Goal: Information Seeking & Learning: Learn about a topic

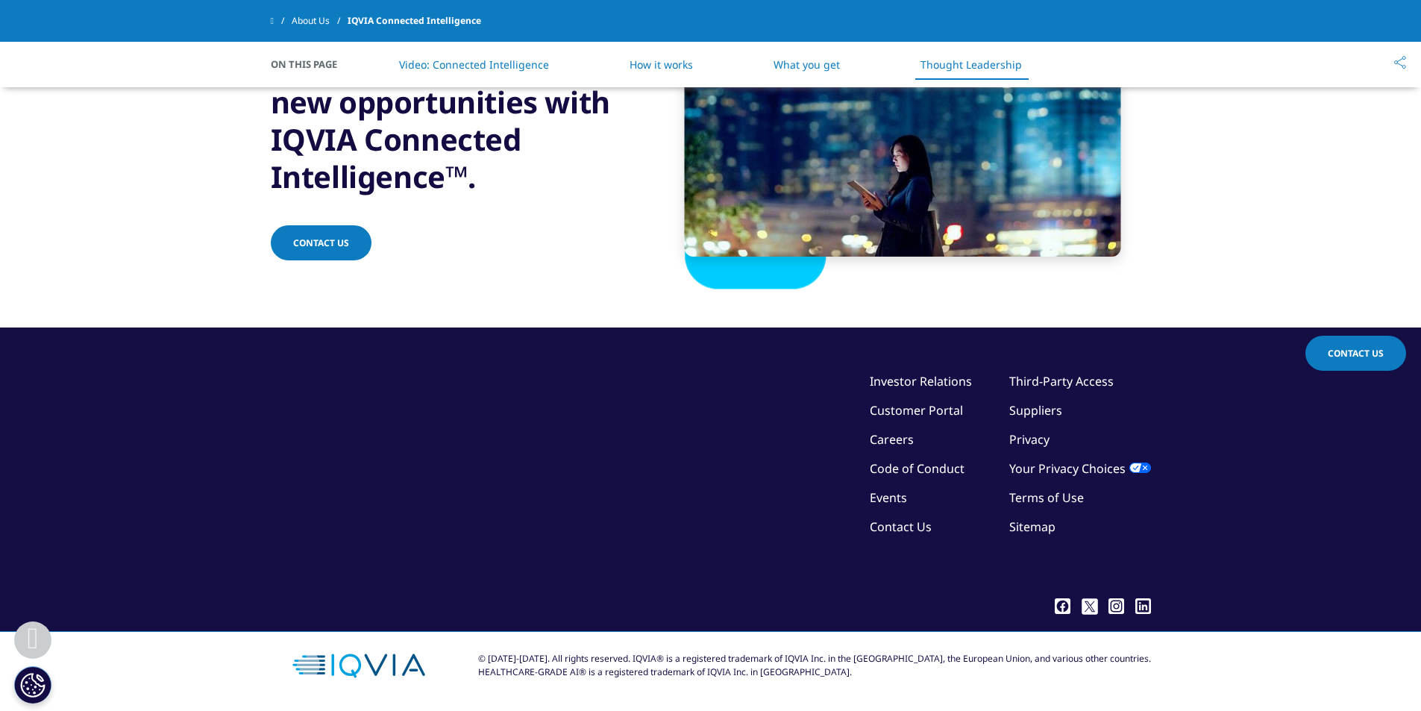
scroll to position [2755, 0]
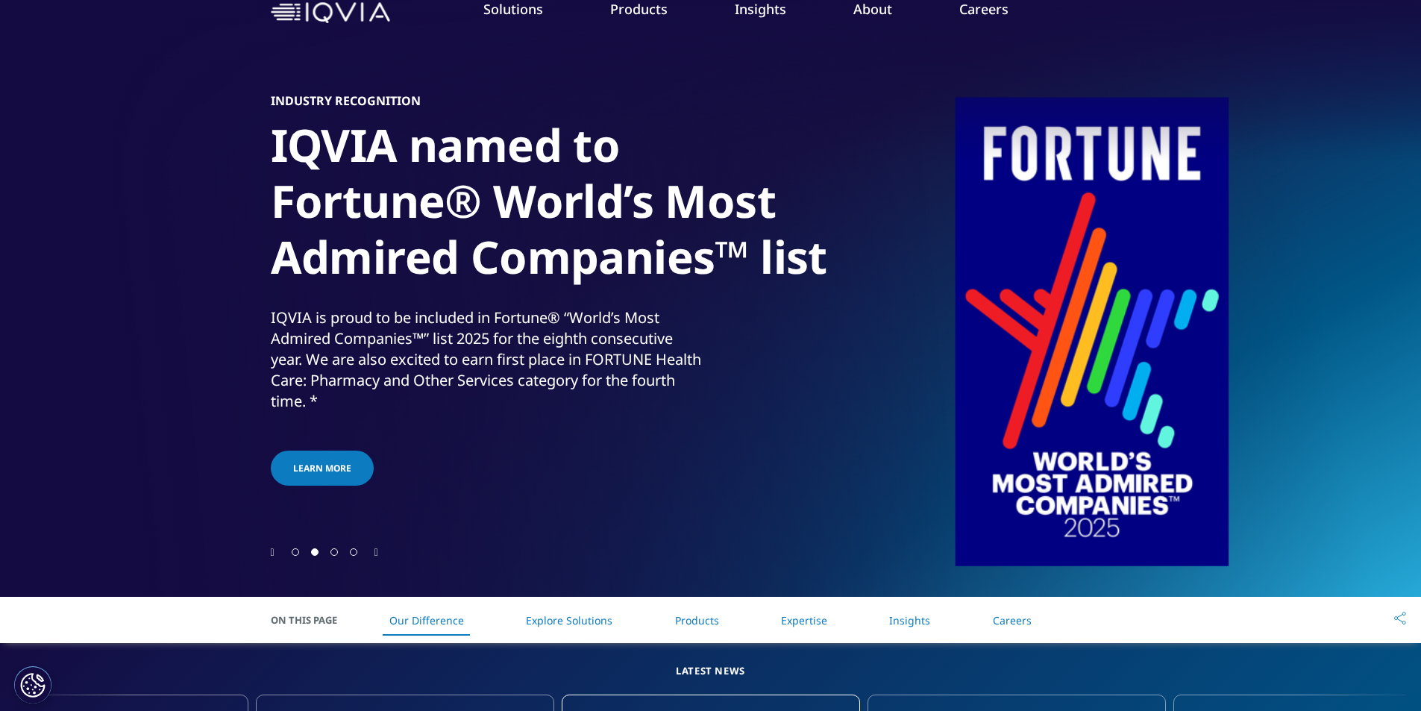
click at [338, 550] on span "Go to slide 3" at bounding box center [333, 551] width 7 height 7
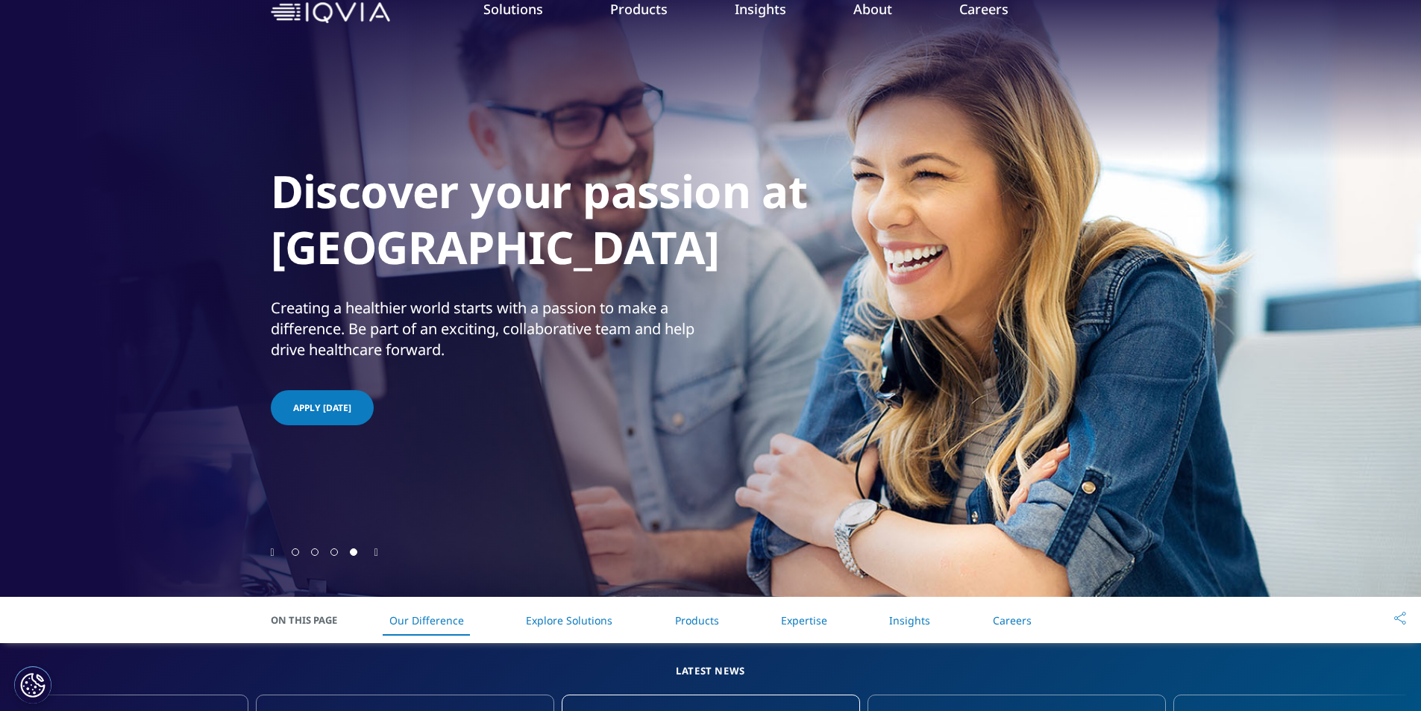
click at [338, 550] on span "Go to slide 3" at bounding box center [333, 551] width 7 height 7
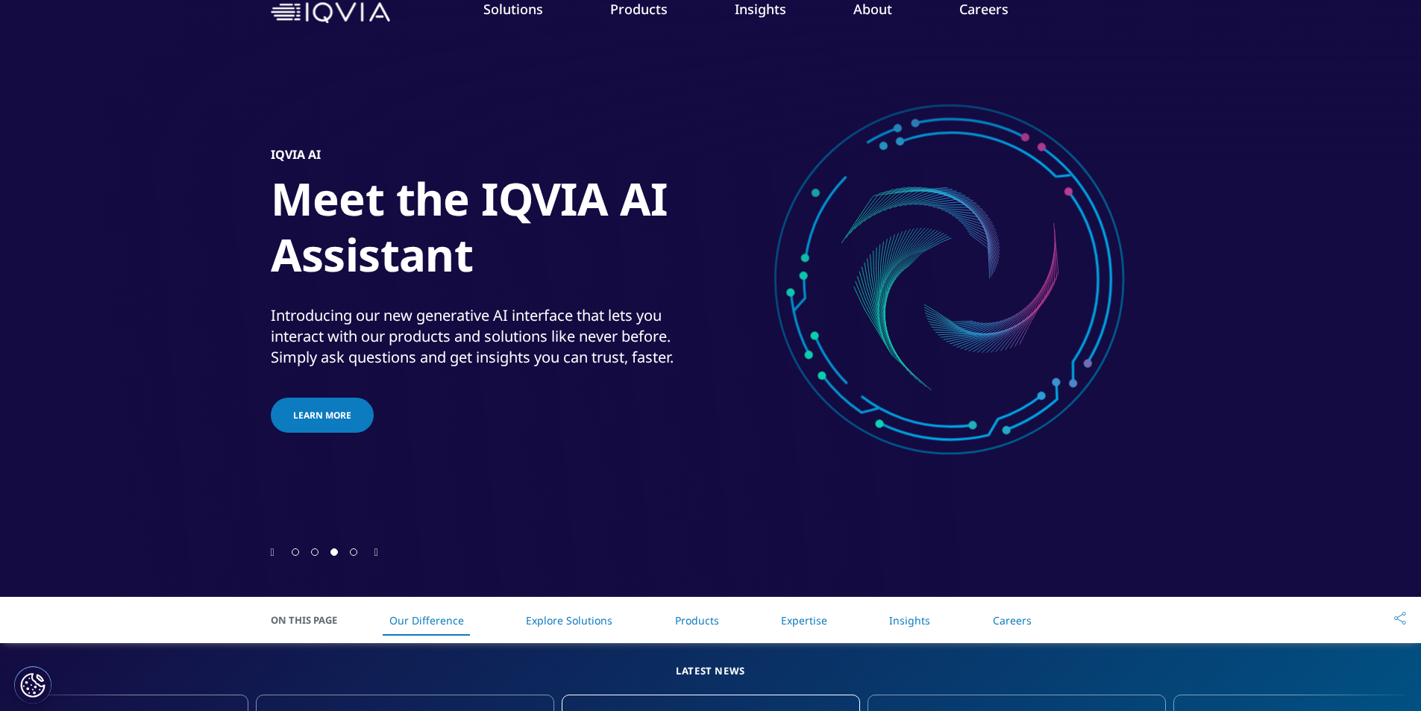
click at [354, 547] on div at bounding box center [325, 551] width 78 height 14
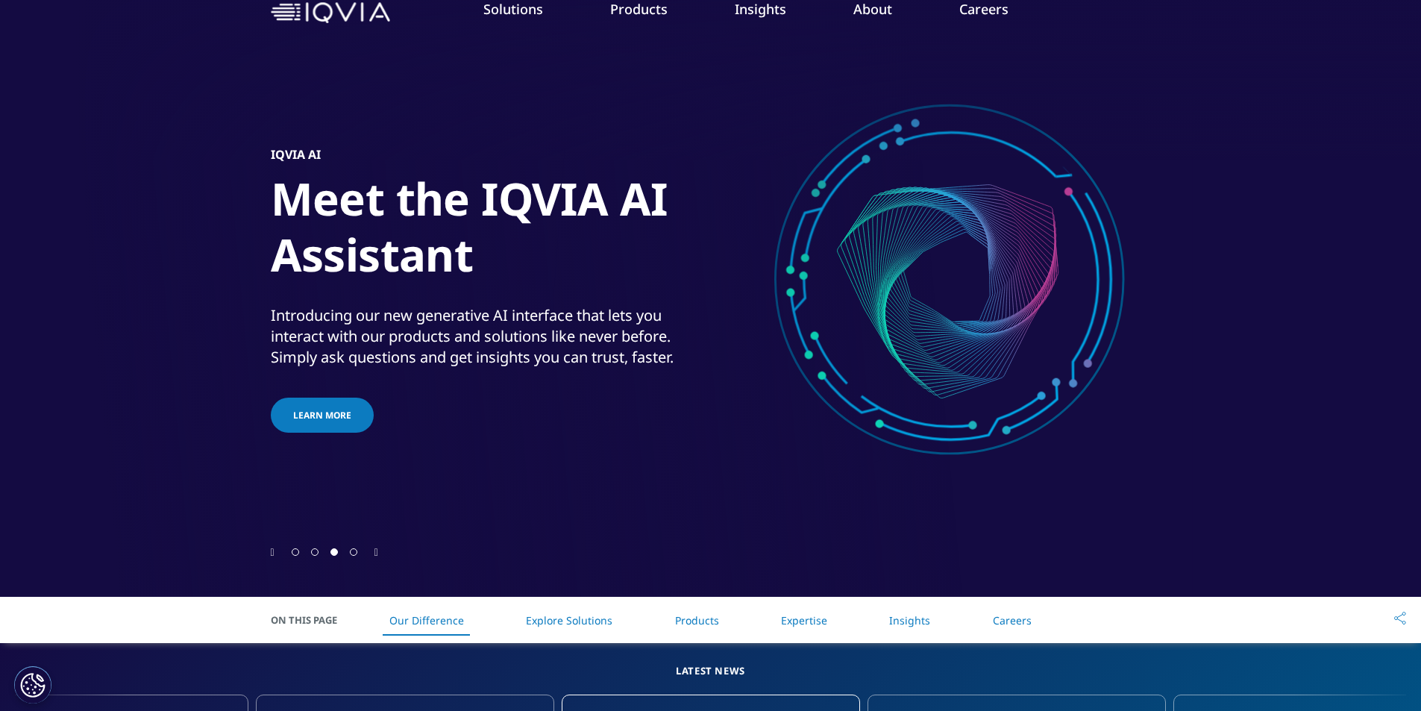
click at [382, 548] on div at bounding box center [711, 551] width 880 height 14
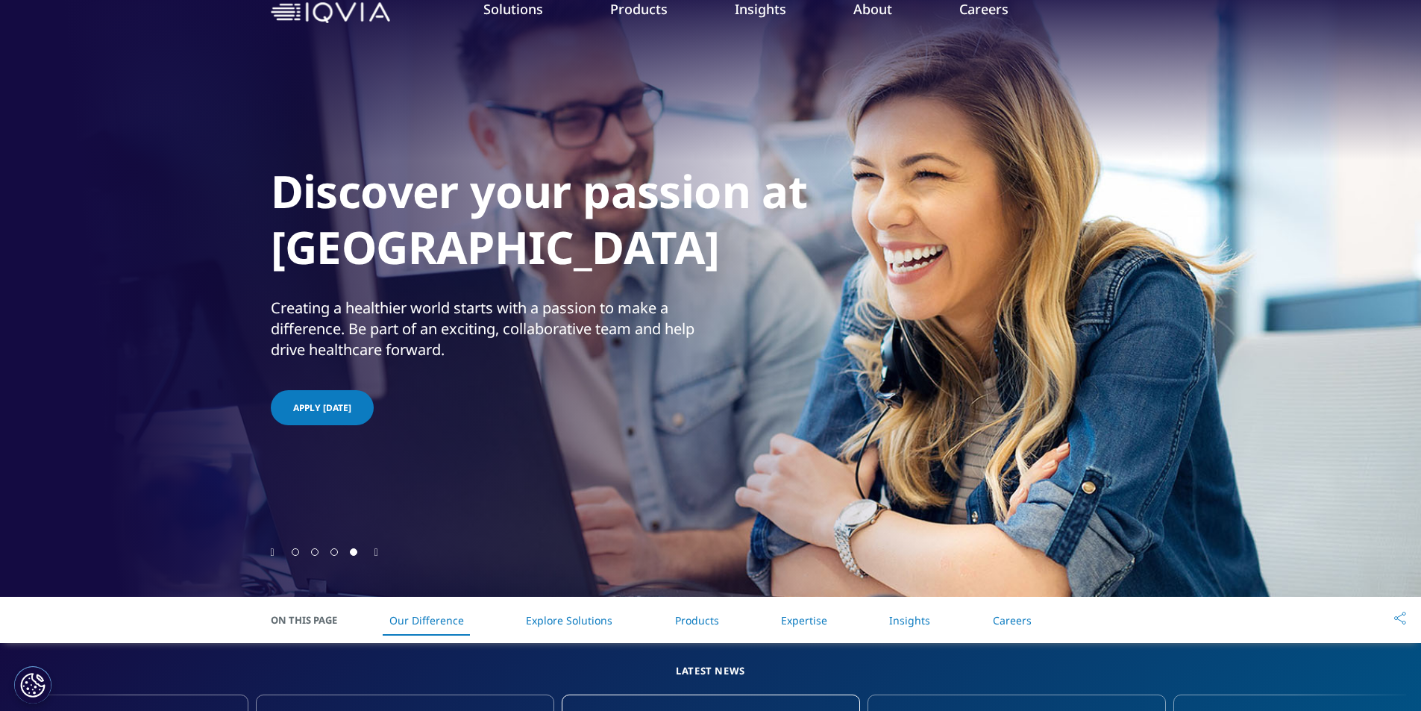
click at [376, 550] on icon "Next slide" at bounding box center [376, 552] width 4 height 10
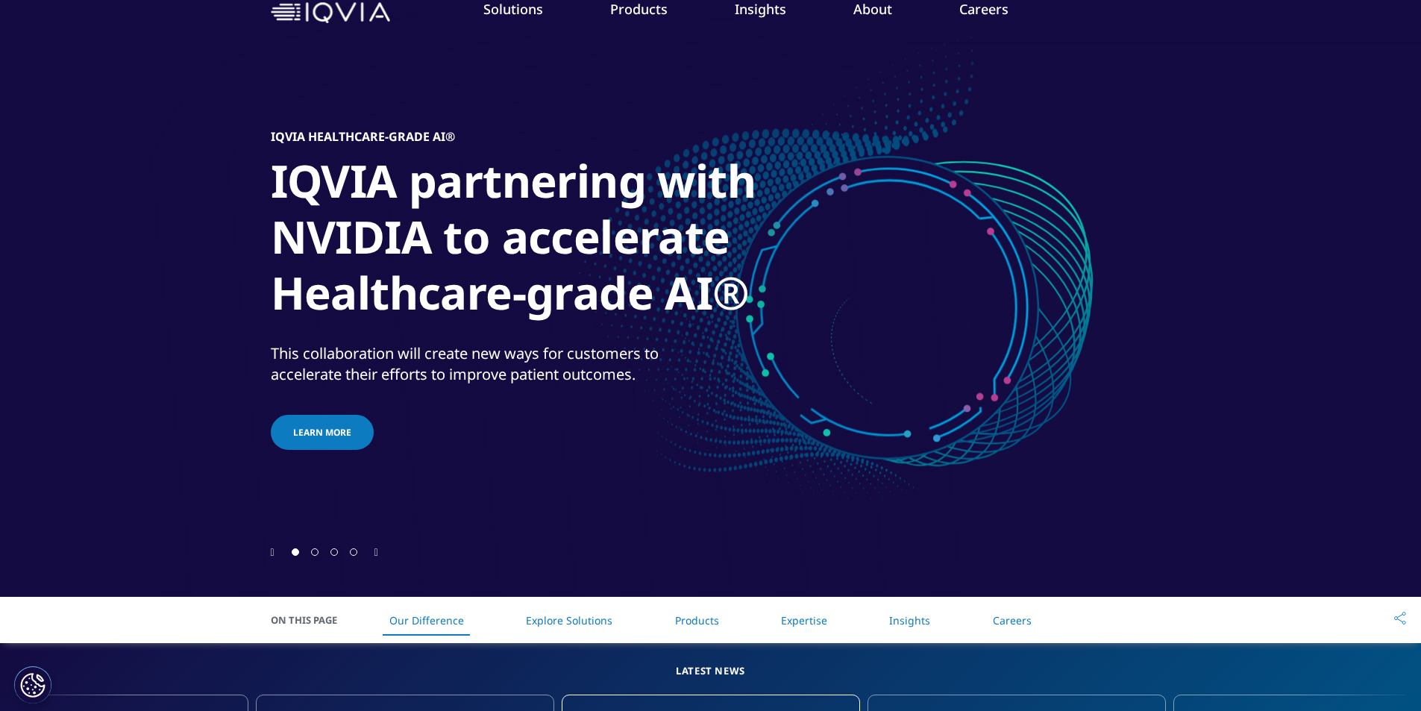
click at [274, 550] on icon "Previous slide" at bounding box center [273, 552] width 4 height 10
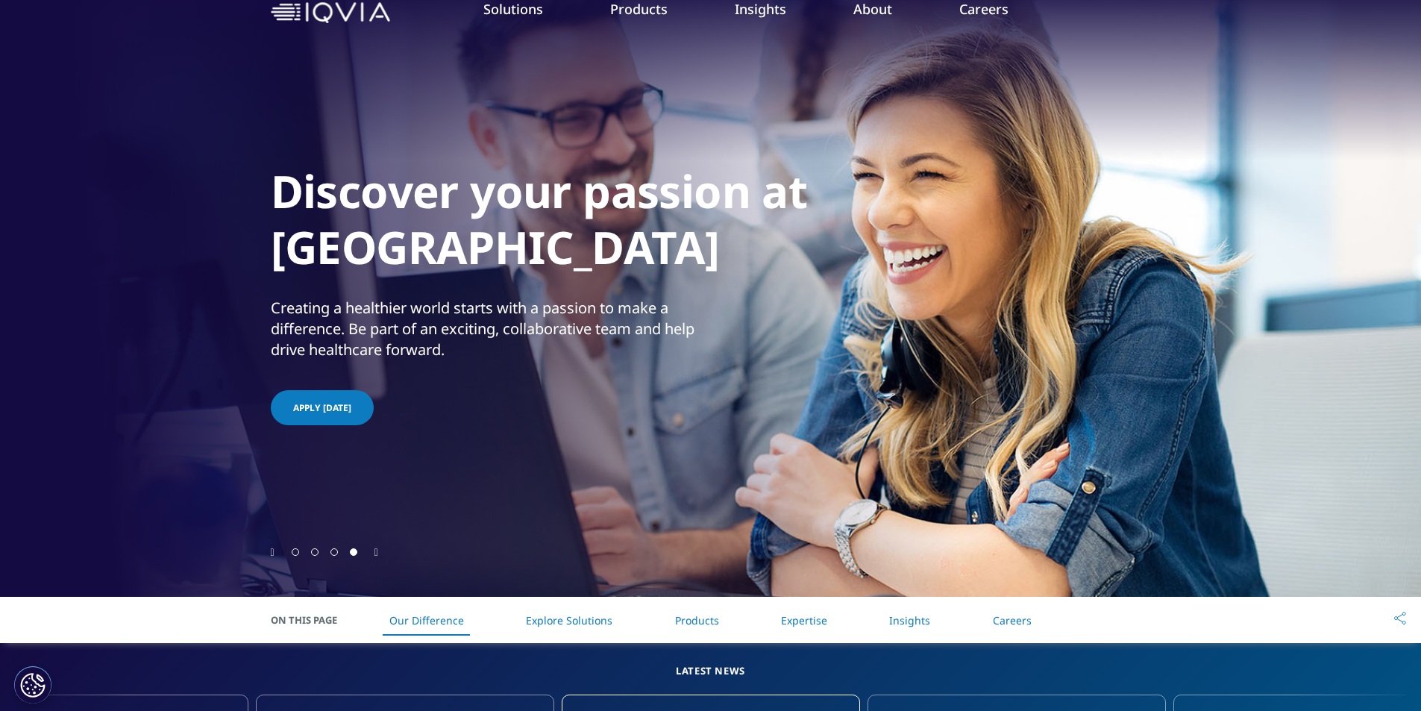
click at [342, 486] on div "Discover your passion at IQVIA Creating a healthier world starts with a passion…" at bounding box center [711, 290] width 880 height 507
click at [670, 394] on div "Discover your passion at IQVIA Creating a healthier world starts with a passion…" at bounding box center [711, 290] width 880 height 507
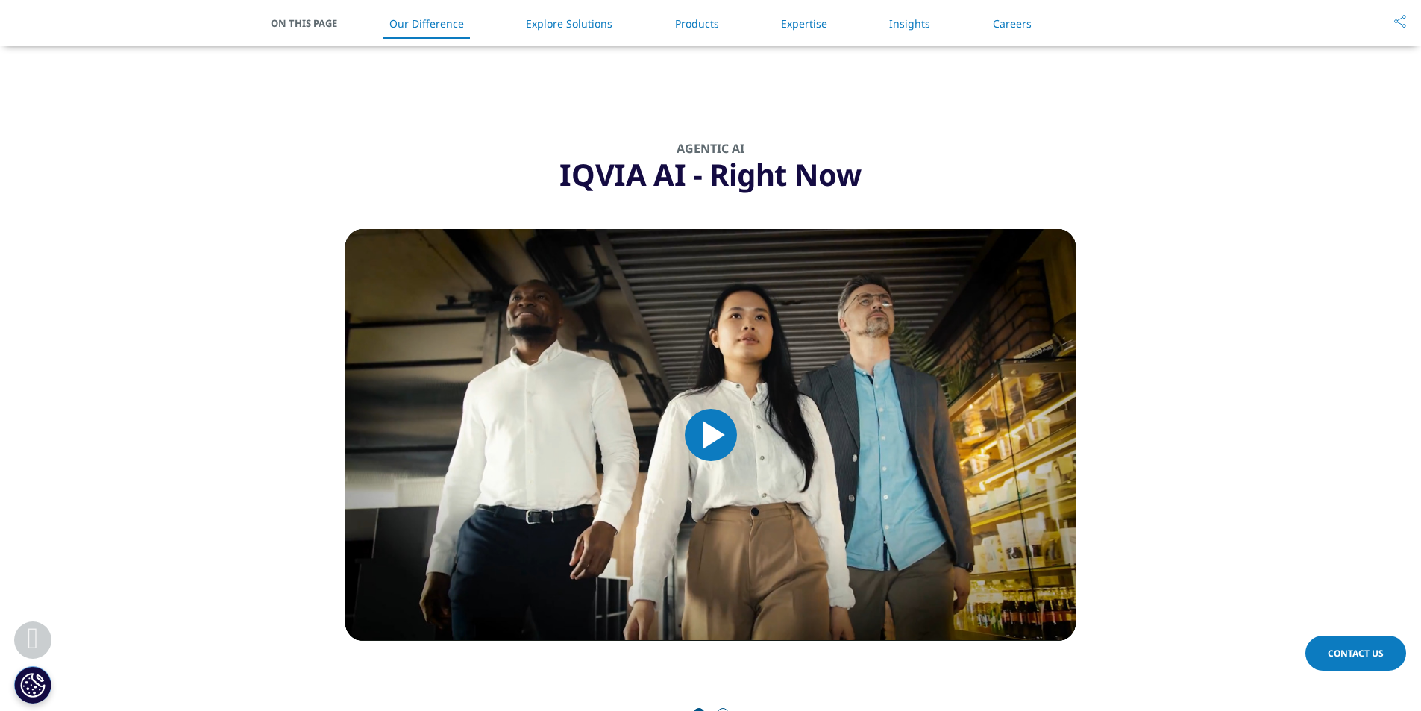
scroll to position [1193, 0]
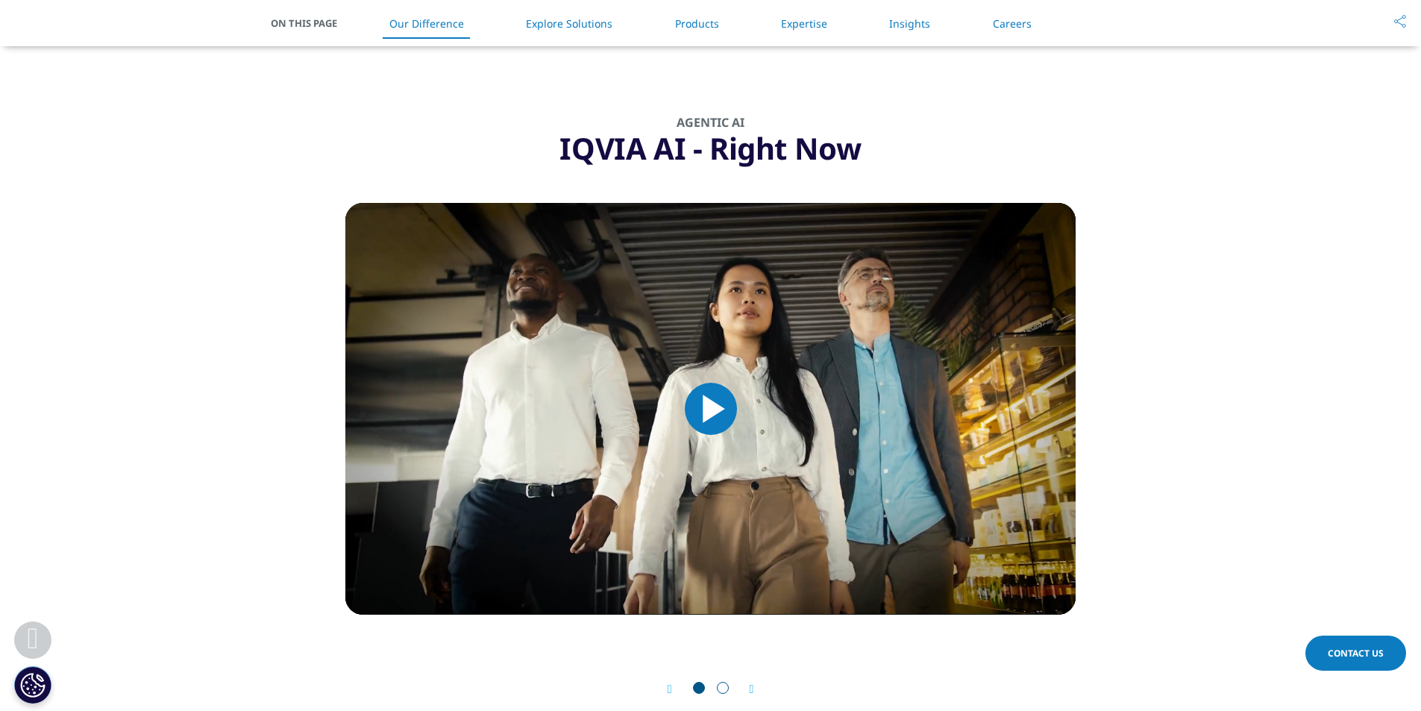
click at [711, 409] on span "Video Player" at bounding box center [711, 409] width 0 height 0
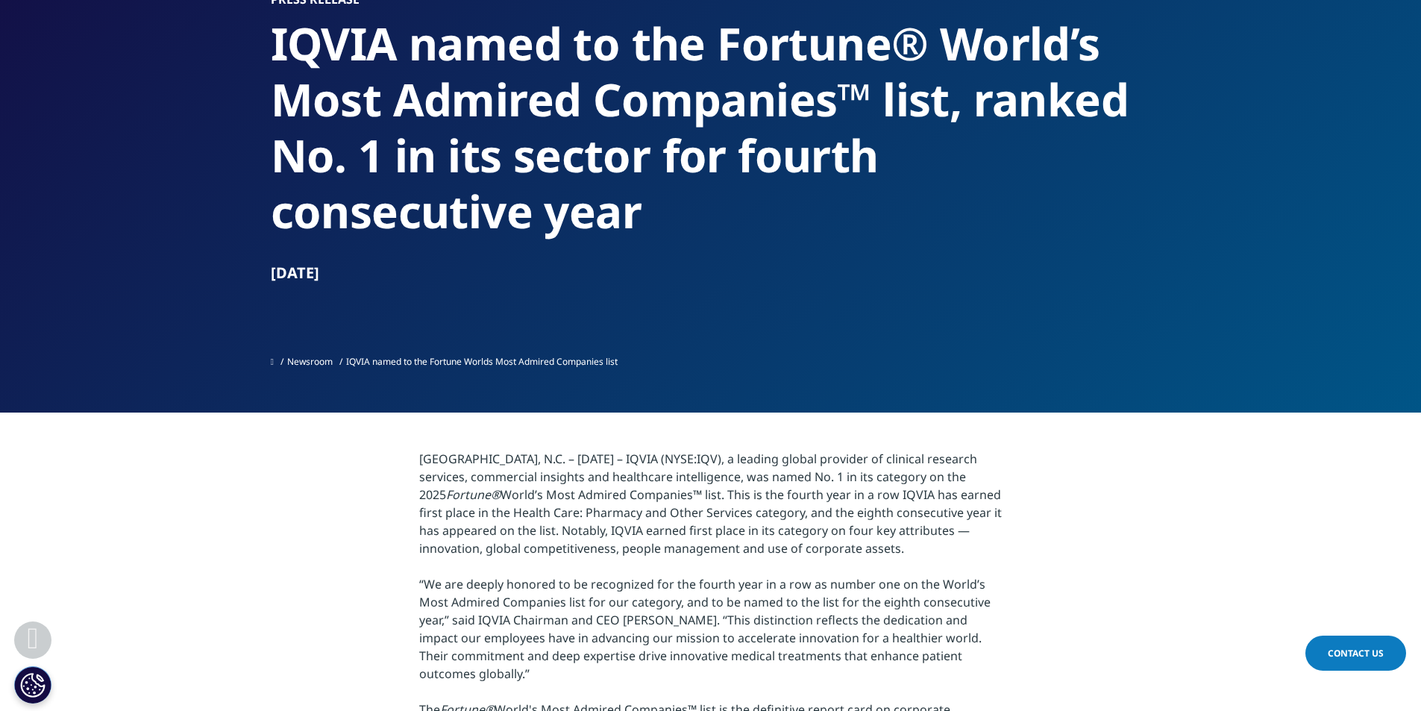
scroll to position [149, 0]
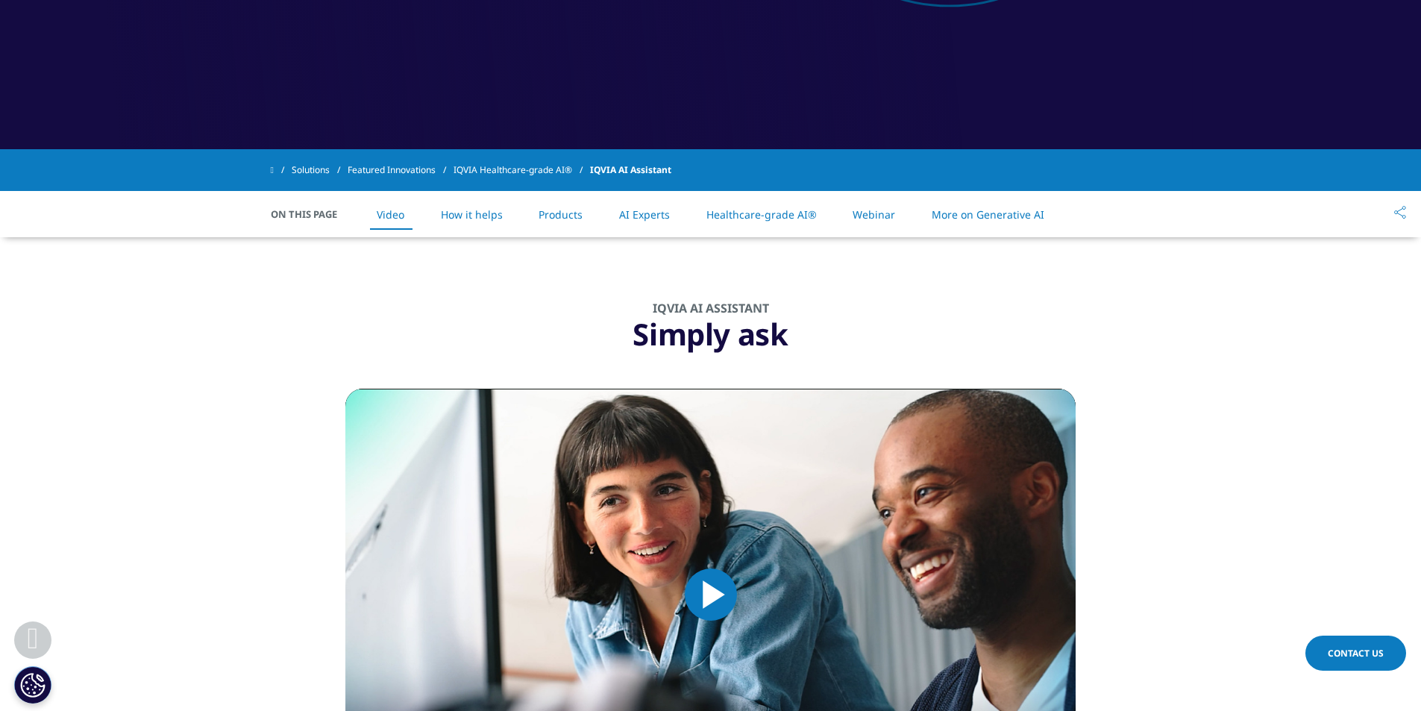
scroll to position [746, 0]
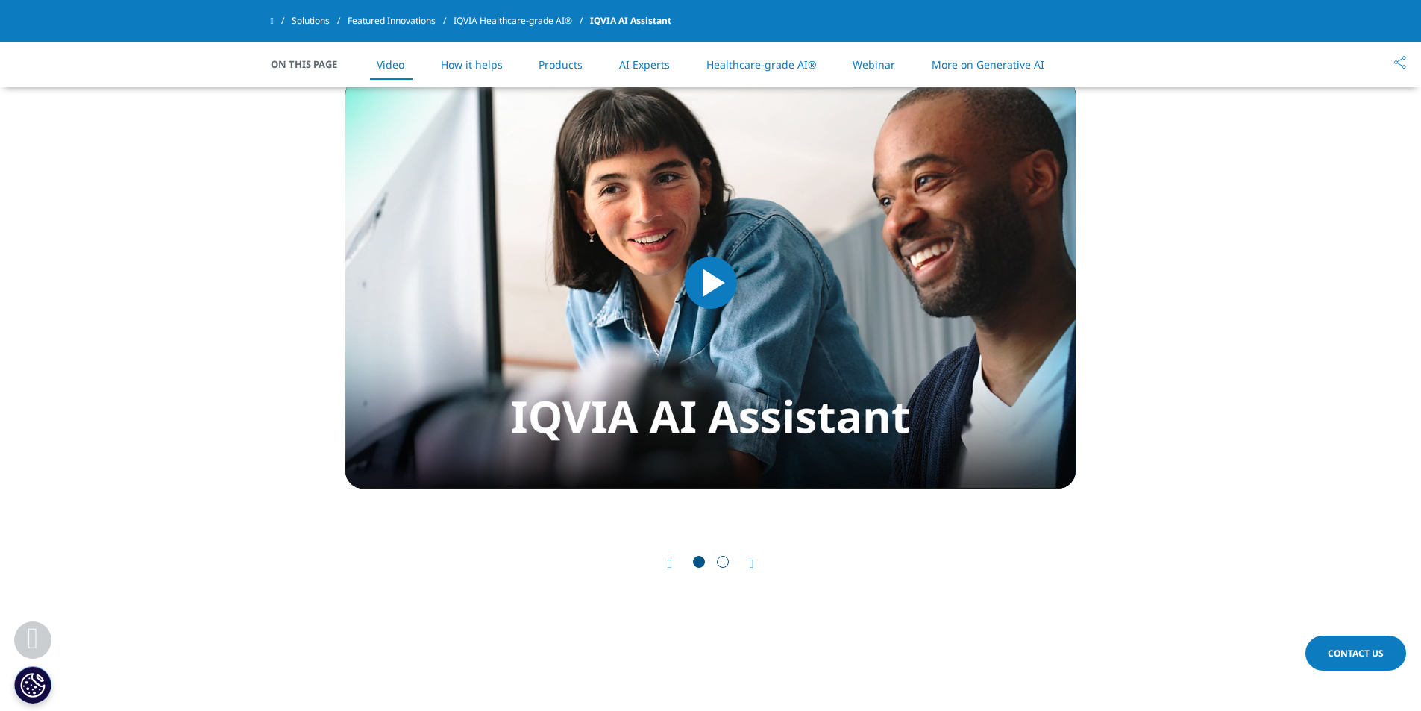
click at [711, 283] on span "Video Player" at bounding box center [711, 283] width 0 height 0
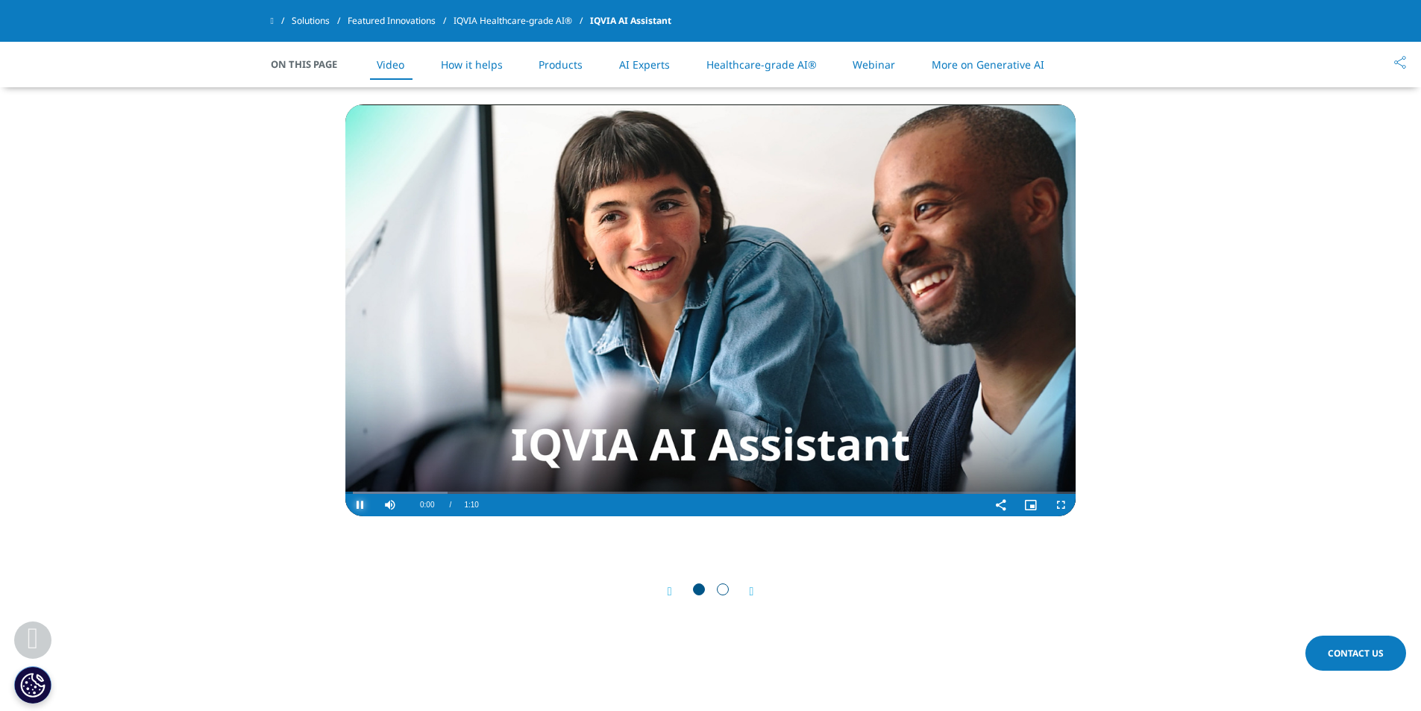
scroll to position [671, 0]
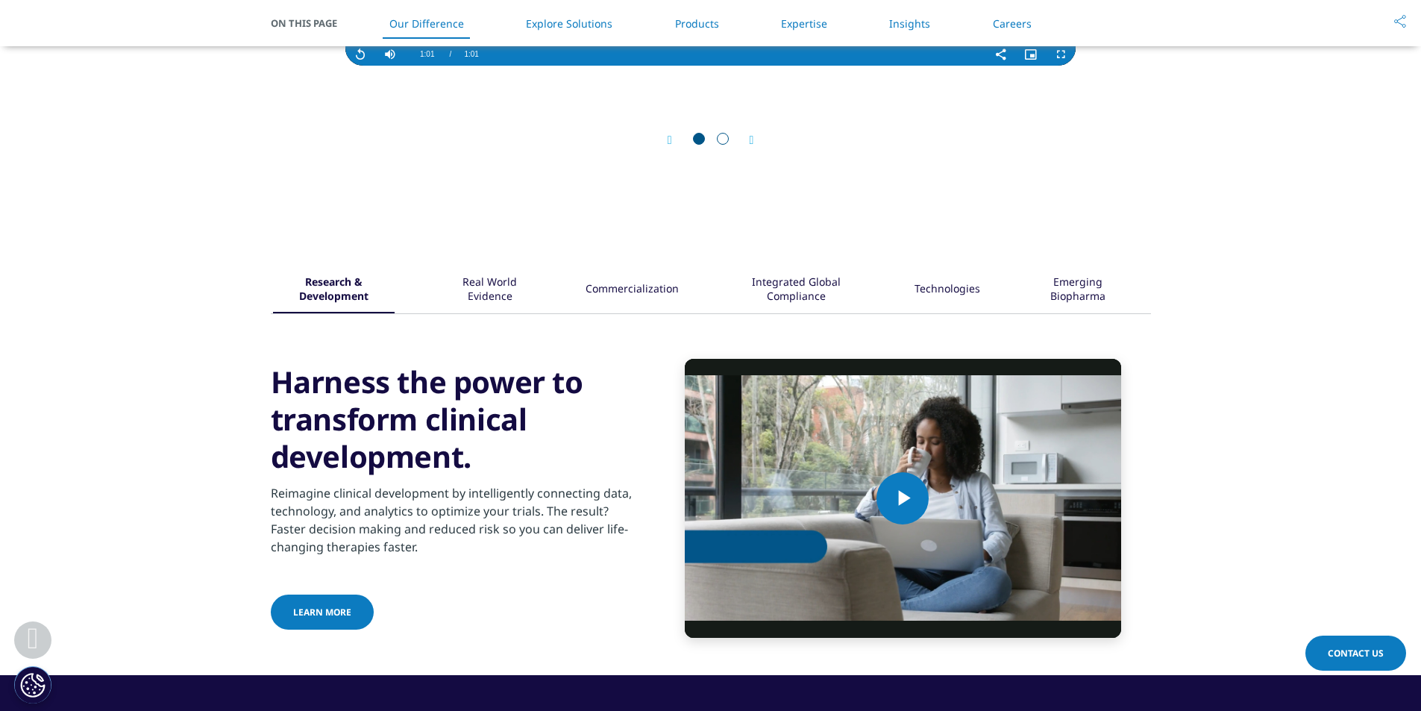
scroll to position [1790, 0]
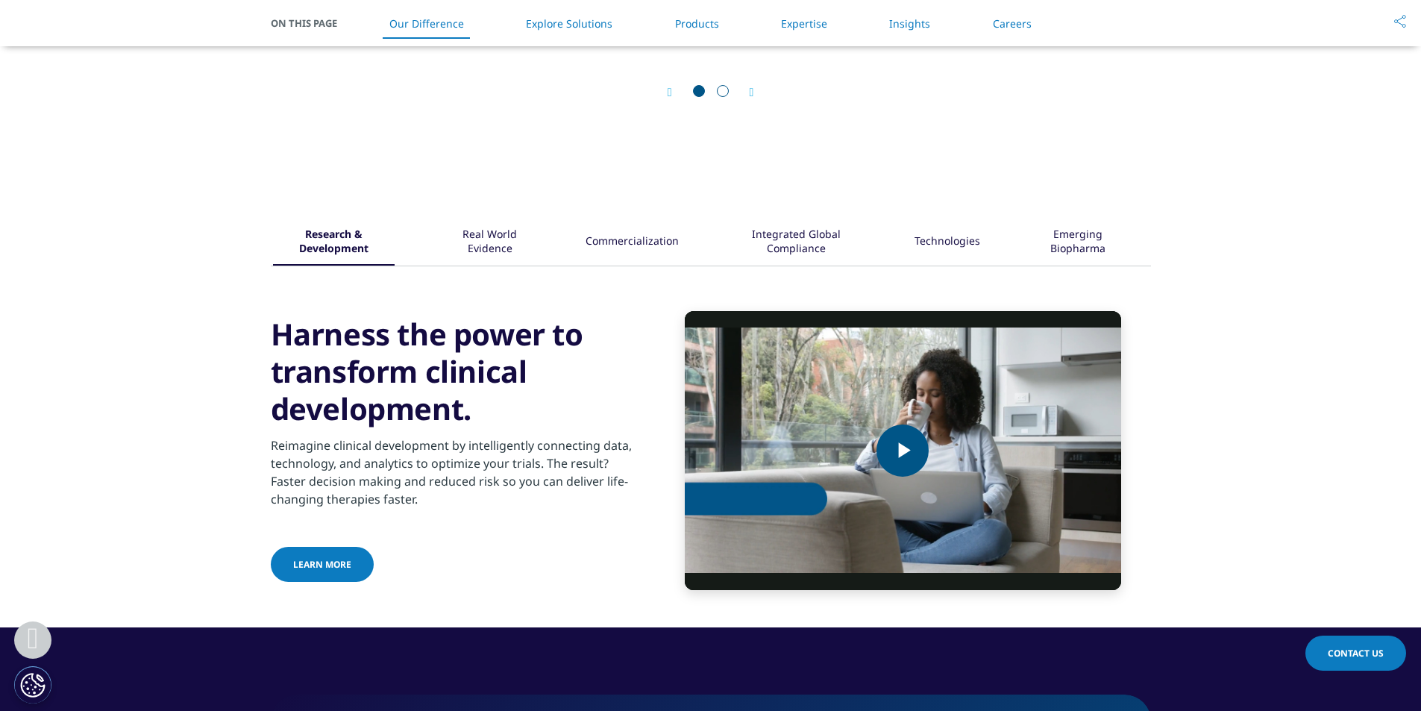
click at [902, 450] on span "Video Player" at bounding box center [902, 450] width 0 height 0
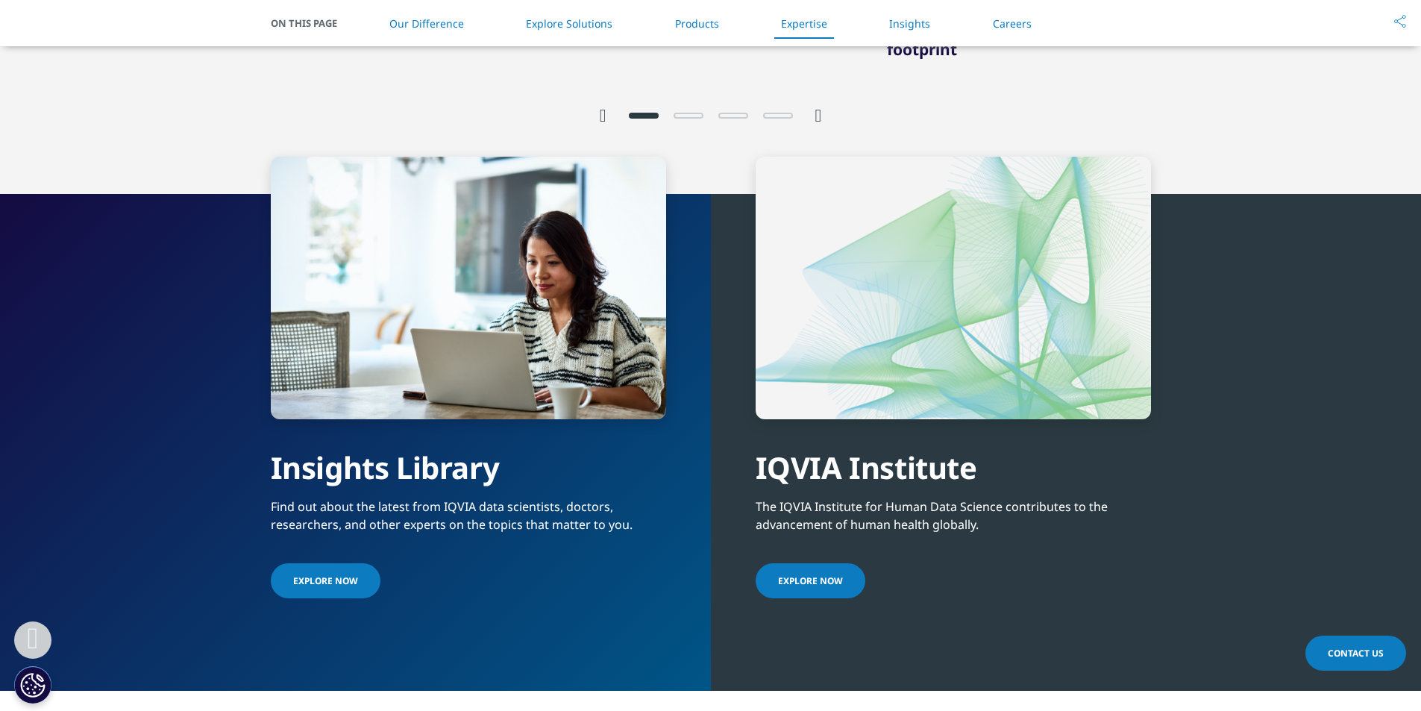
scroll to position [3281, 0]
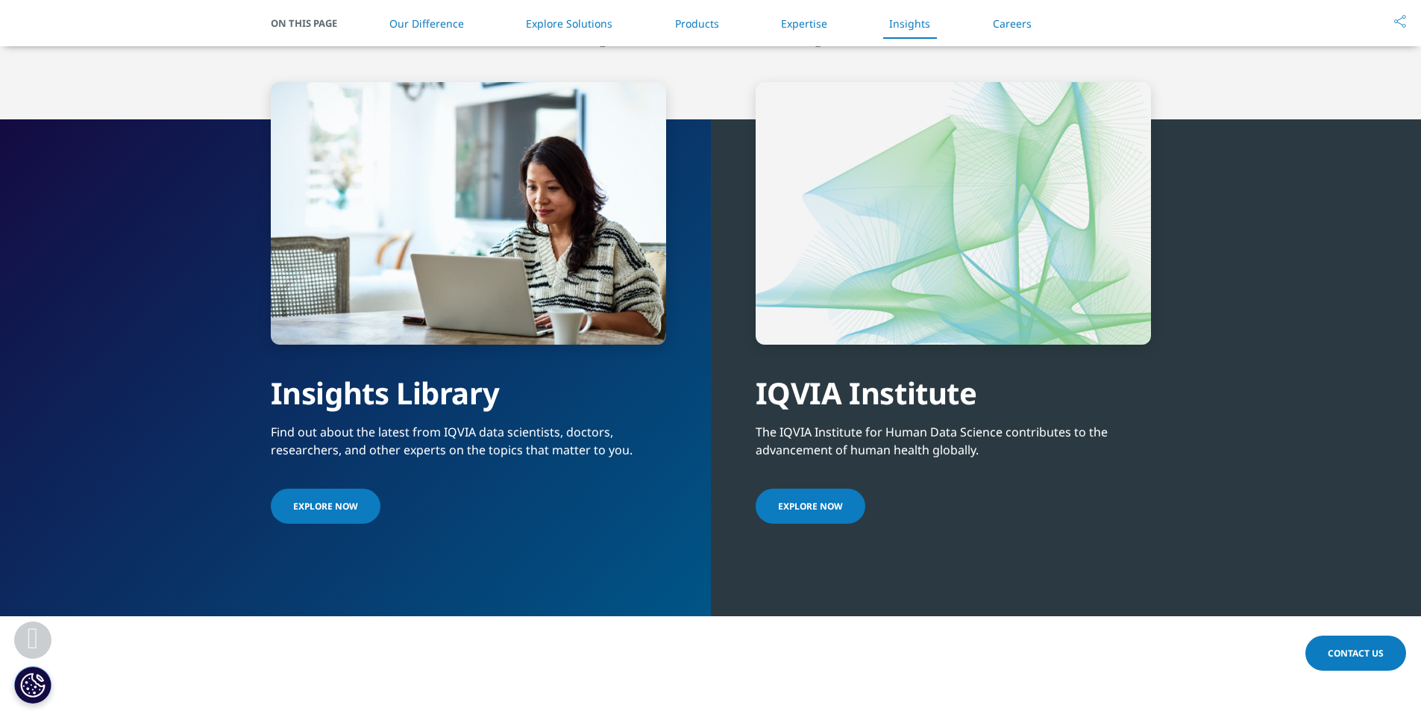
click at [335, 492] on link "Explore Now" at bounding box center [326, 505] width 110 height 35
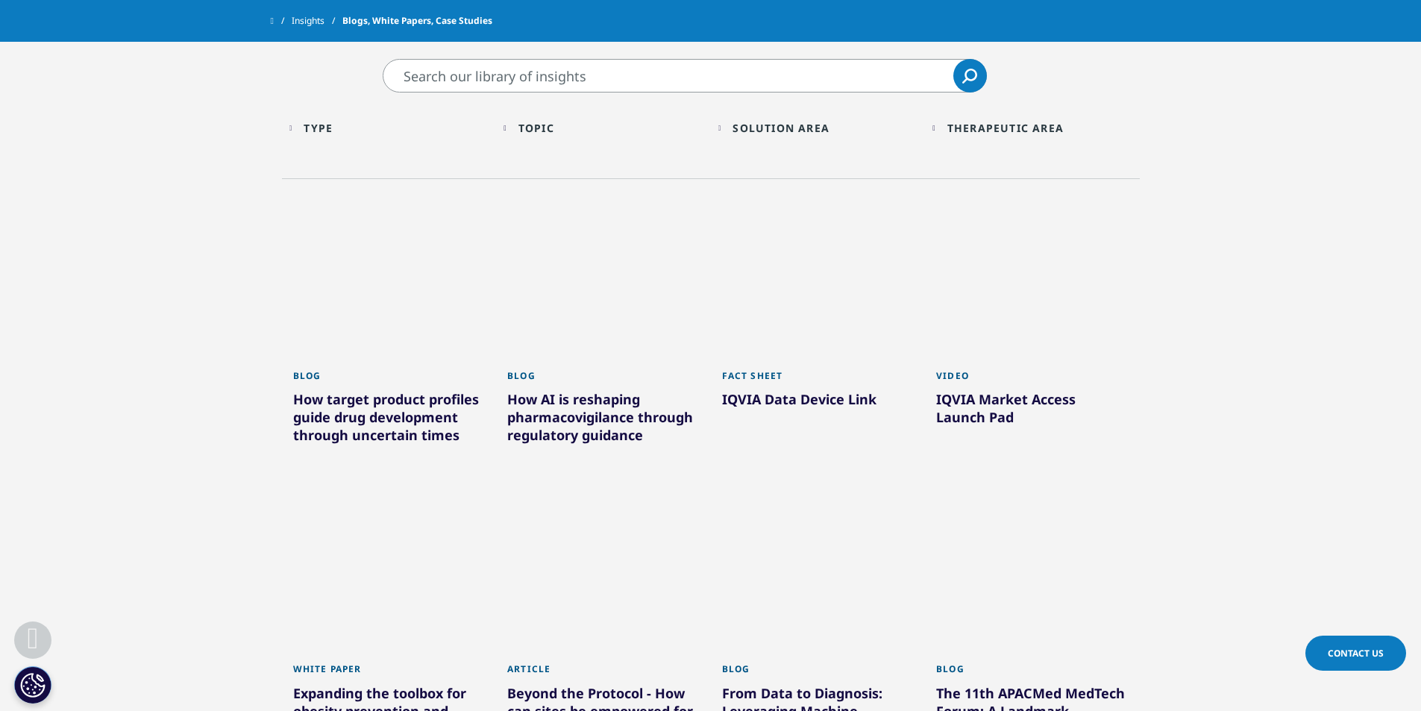
scroll to position [597, 0]
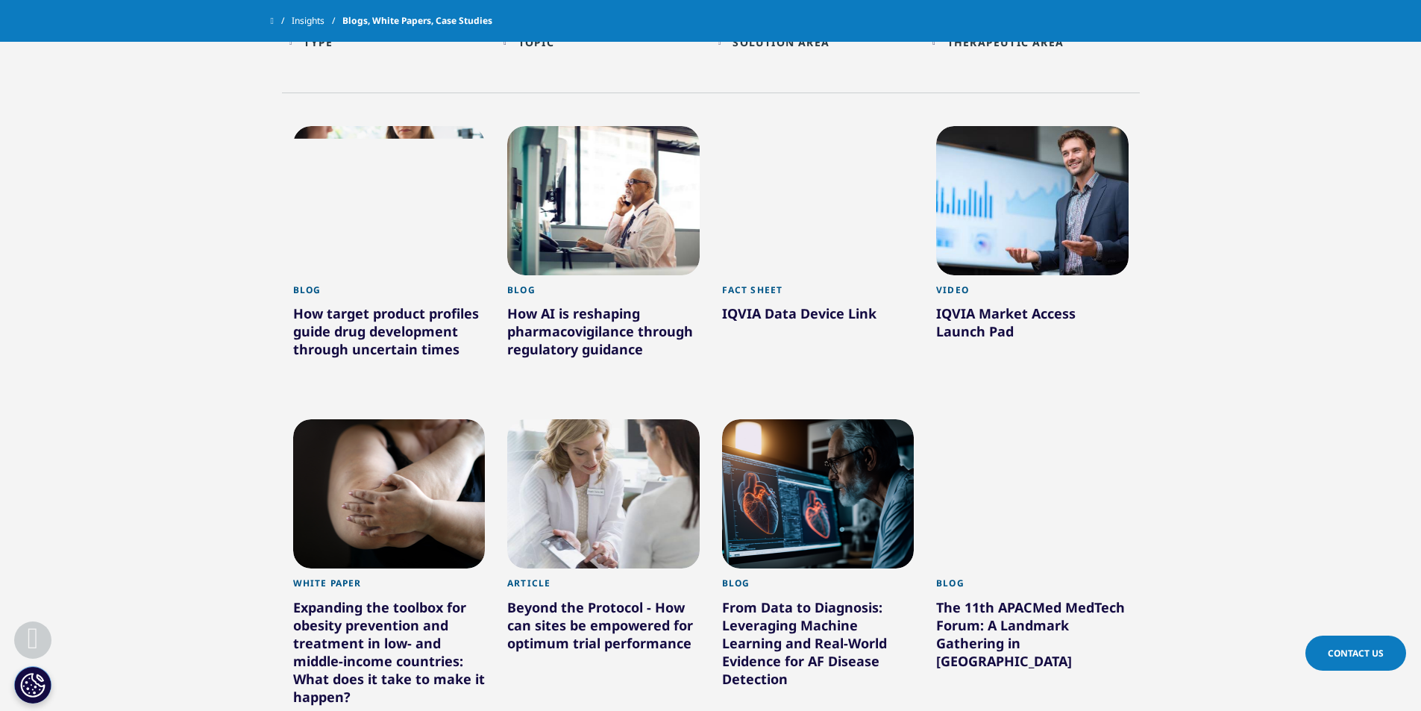
click at [829, 309] on div "IQVIA Data Device Link" at bounding box center [818, 316] width 192 height 24
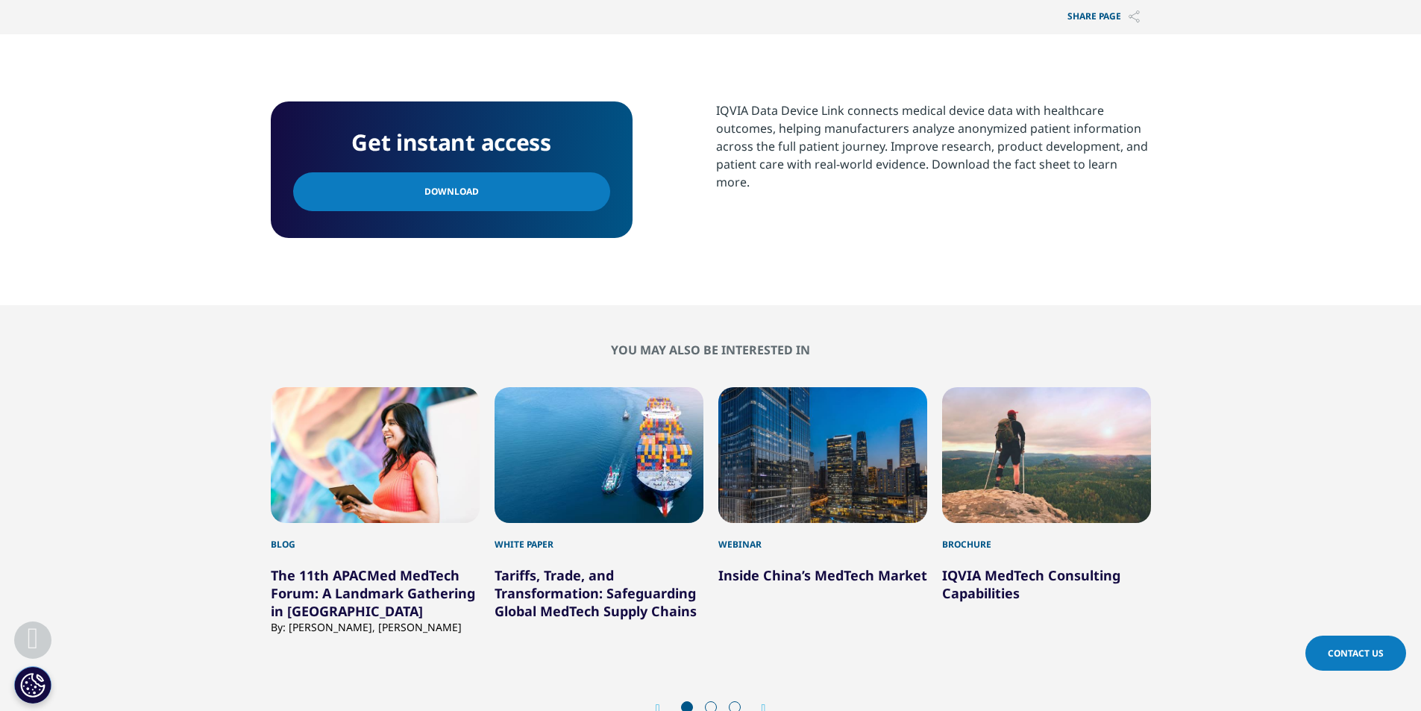
scroll to position [522, 0]
click at [820, 576] on link "Inside China’s MedTech Market" at bounding box center [822, 574] width 209 height 18
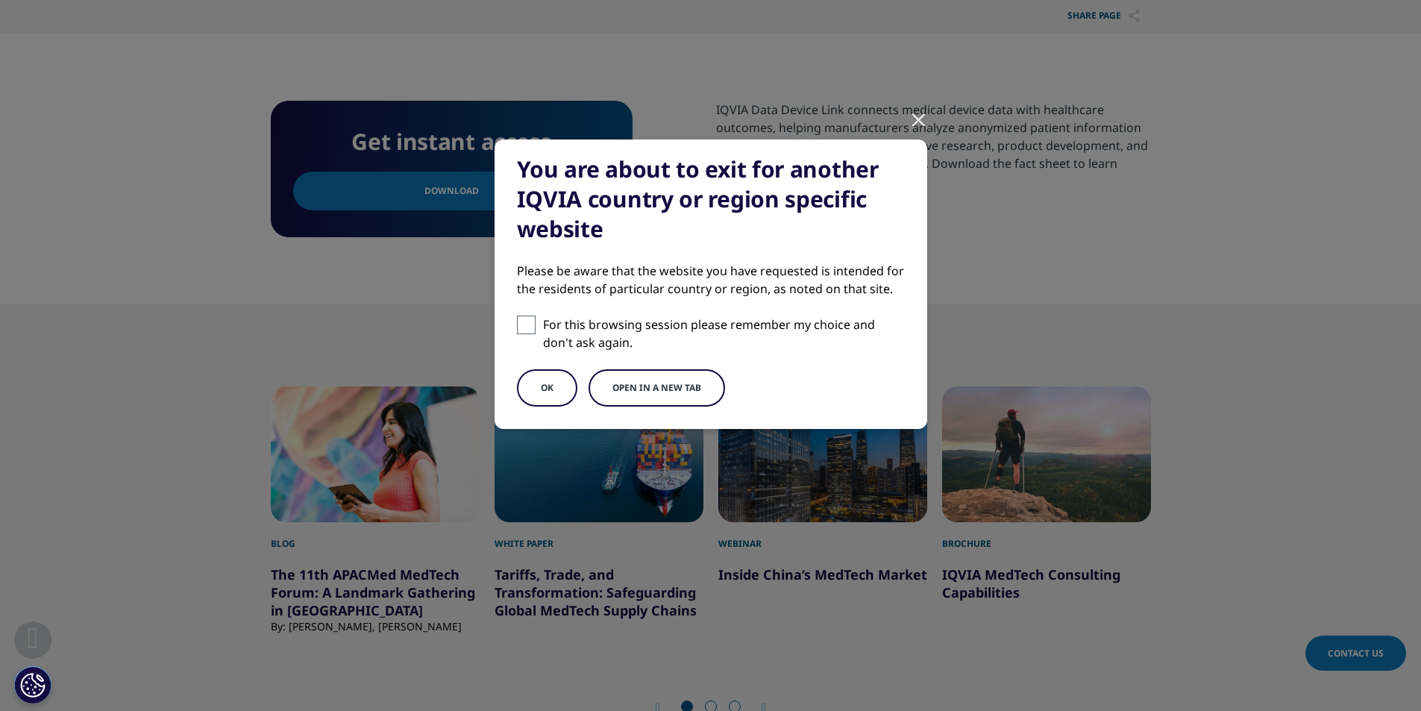
click at [656, 398] on button "Open in a new tab" at bounding box center [656, 387] width 136 height 37
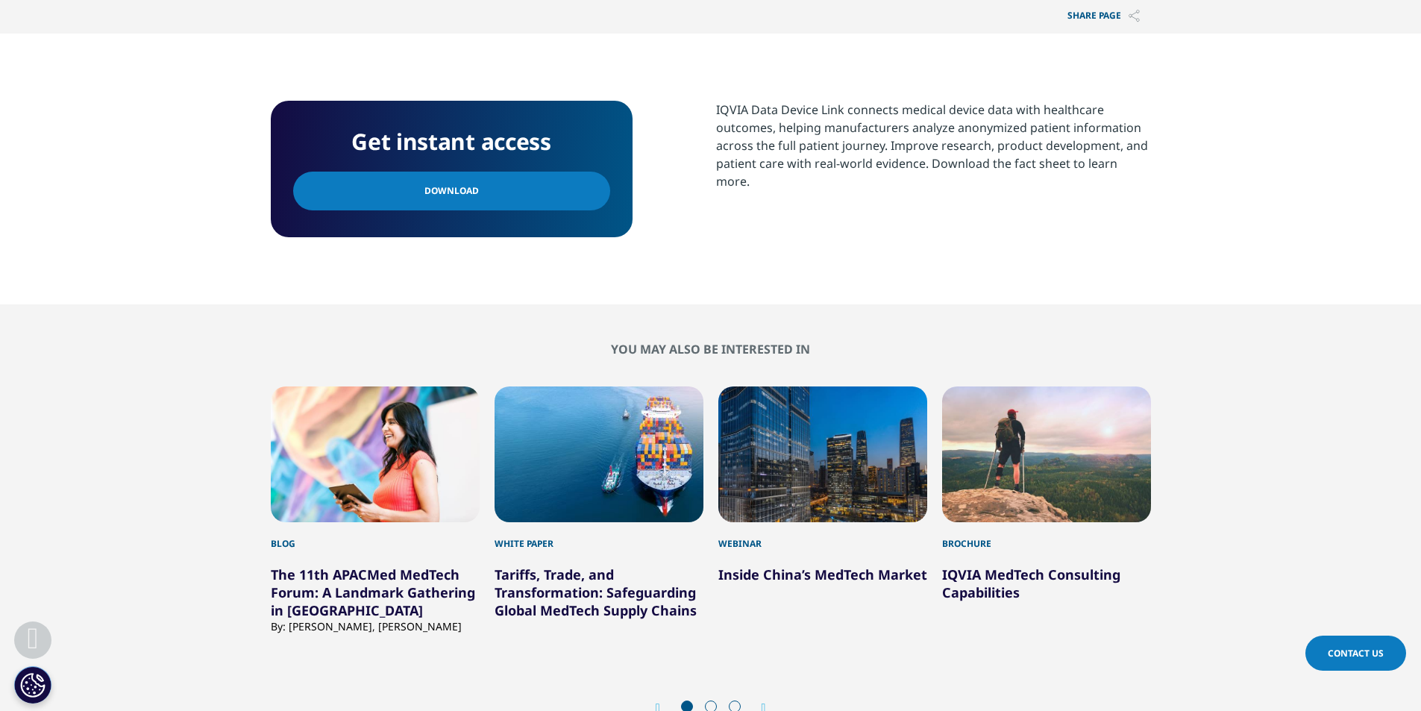
click at [1006, 571] on link "IQVIA MedTech Consulting Capabilities" at bounding box center [1031, 583] width 178 height 36
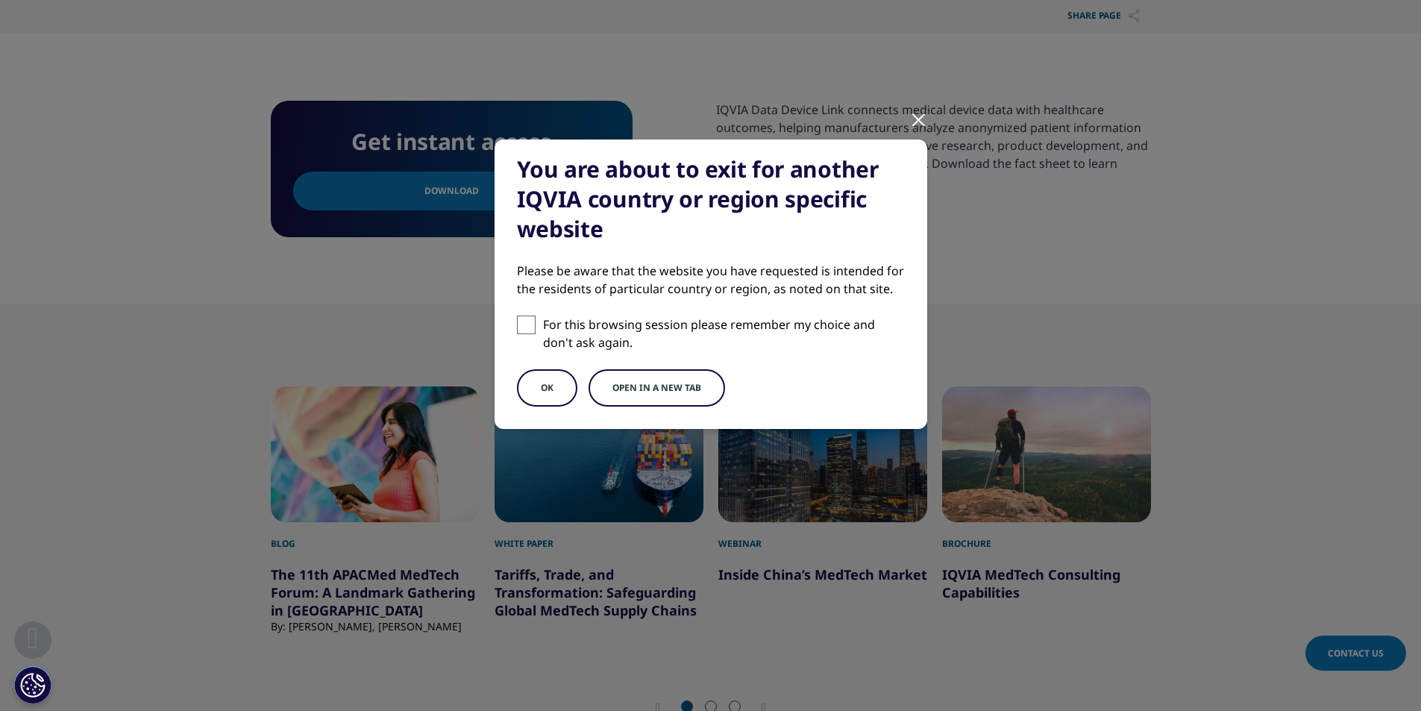
click at [669, 395] on button "Open in a new tab" at bounding box center [656, 387] width 136 height 37
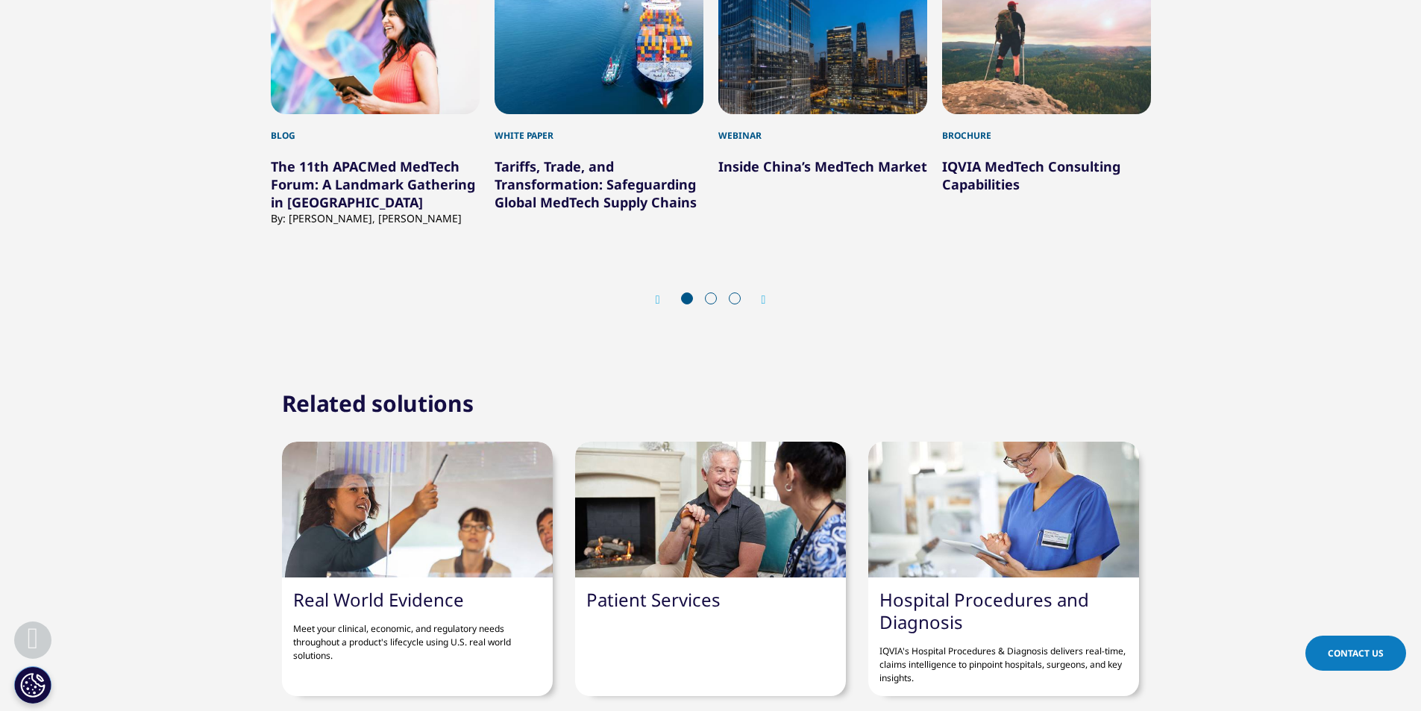
scroll to position [895, 0]
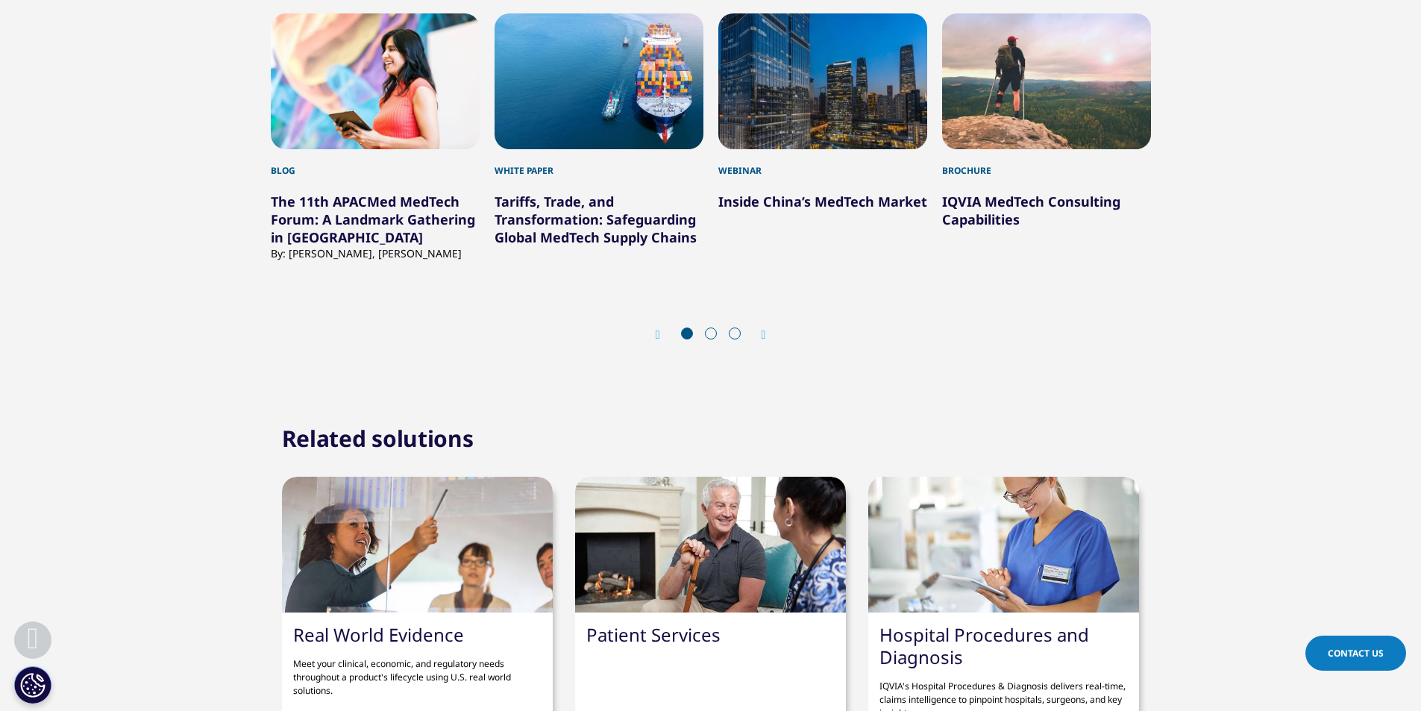
click at [764, 336] on icon "Next slide" at bounding box center [763, 335] width 4 height 12
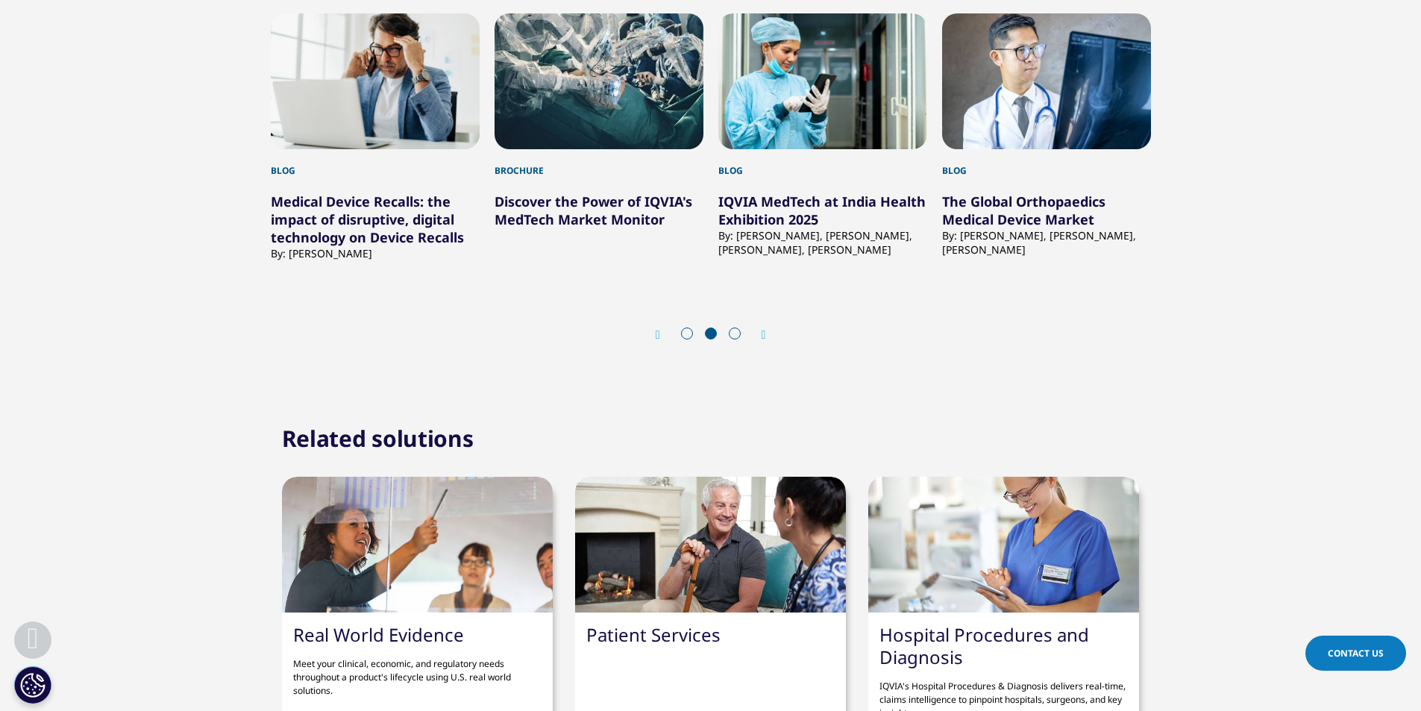
click at [763, 333] on icon "Next slide" at bounding box center [763, 335] width 4 height 12
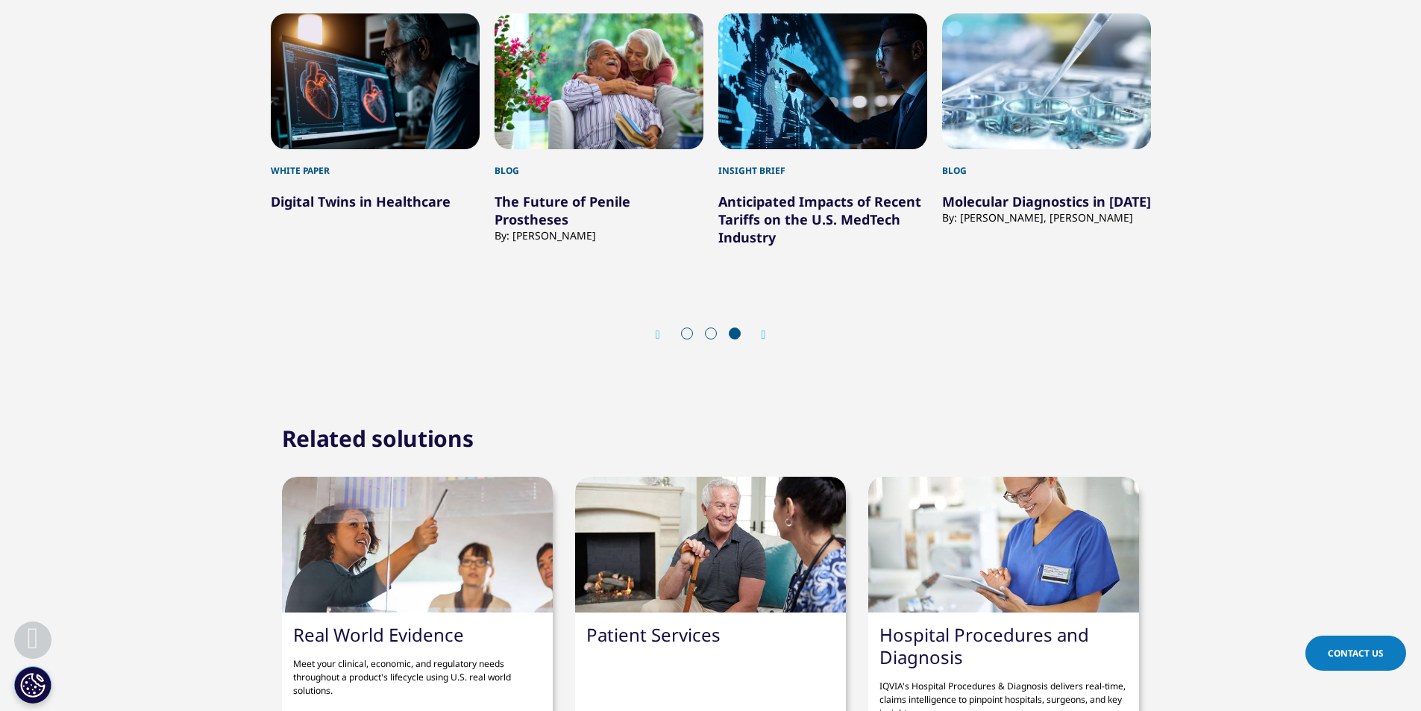
click at [763, 333] on icon "Next slide" at bounding box center [763, 335] width 4 height 12
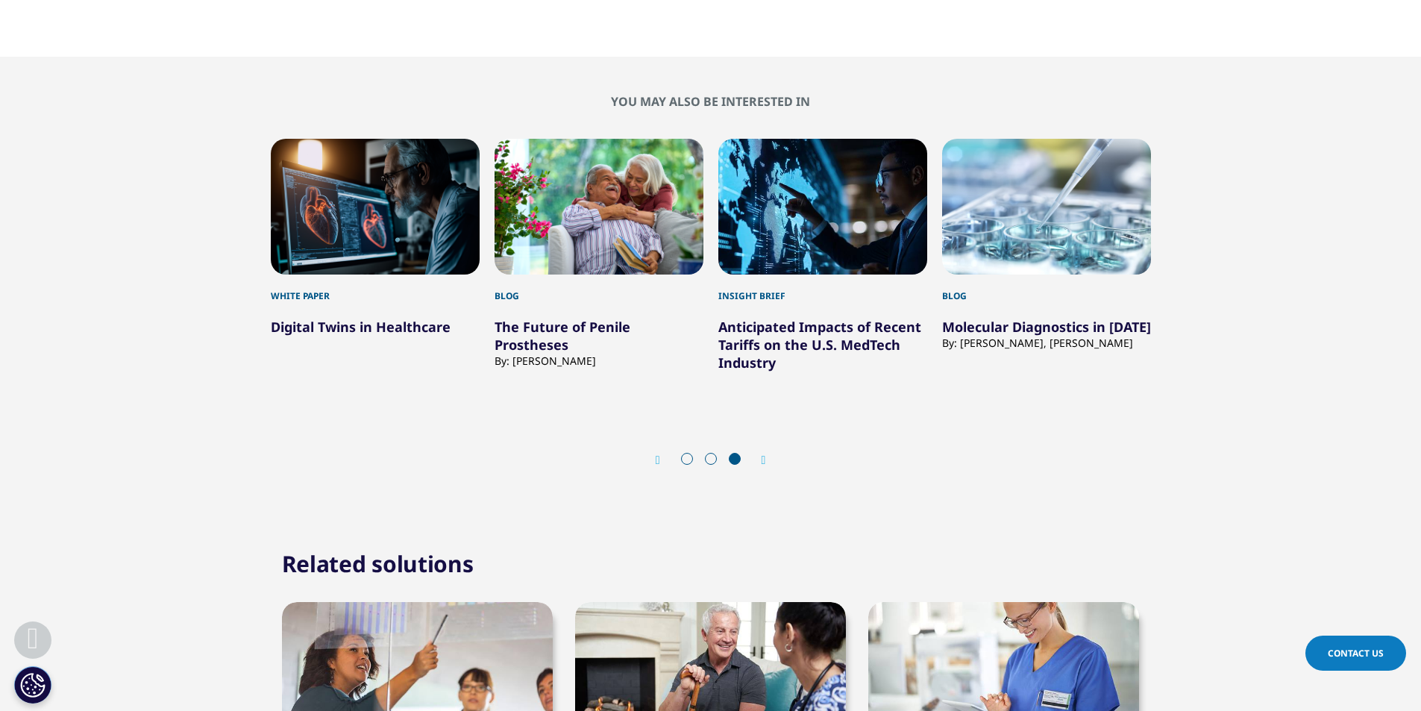
scroll to position [746, 0]
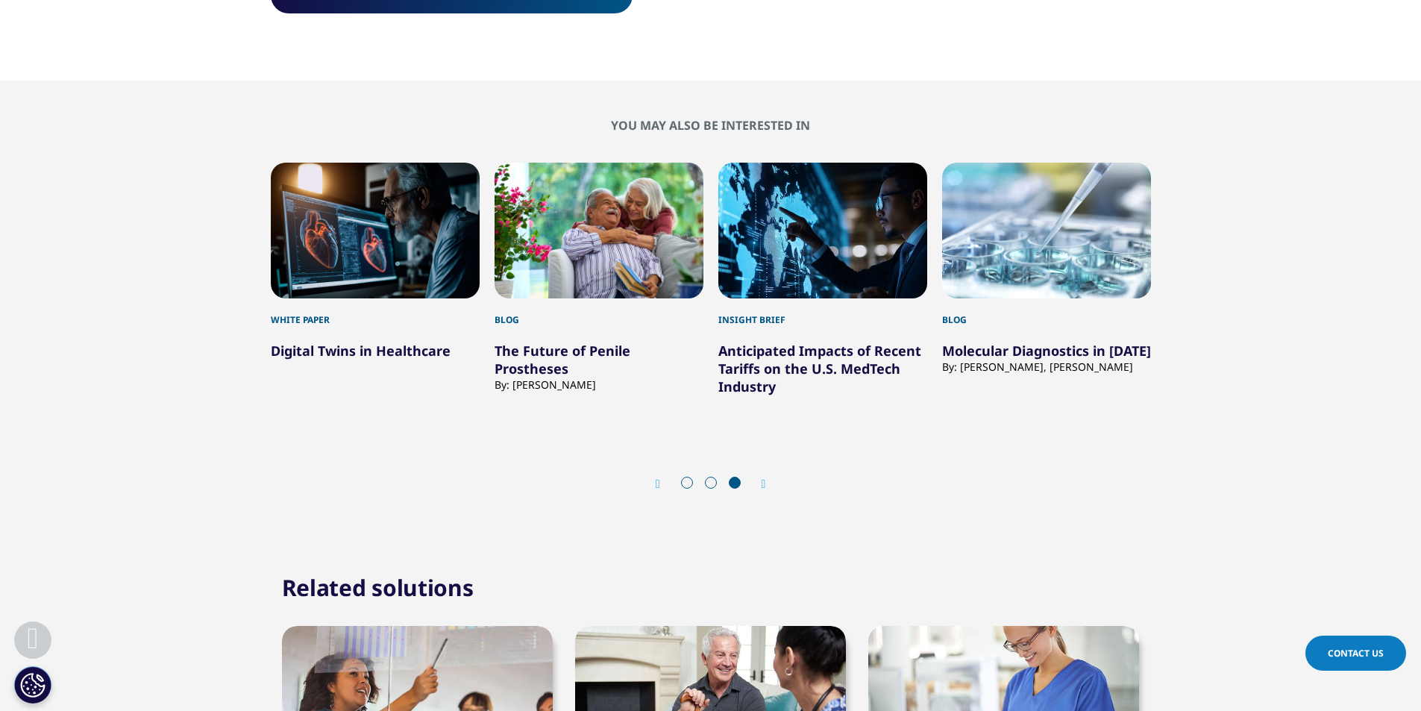
click at [996, 362] on div "By: [PERSON_NAME], [PERSON_NAME]" at bounding box center [1046, 366] width 209 height 14
click at [1014, 359] on div "By: [PERSON_NAME], [PERSON_NAME]" at bounding box center [1046, 366] width 209 height 14
click at [1098, 353] on link "Molecular Diagnostics in [DATE]" at bounding box center [1046, 351] width 209 height 18
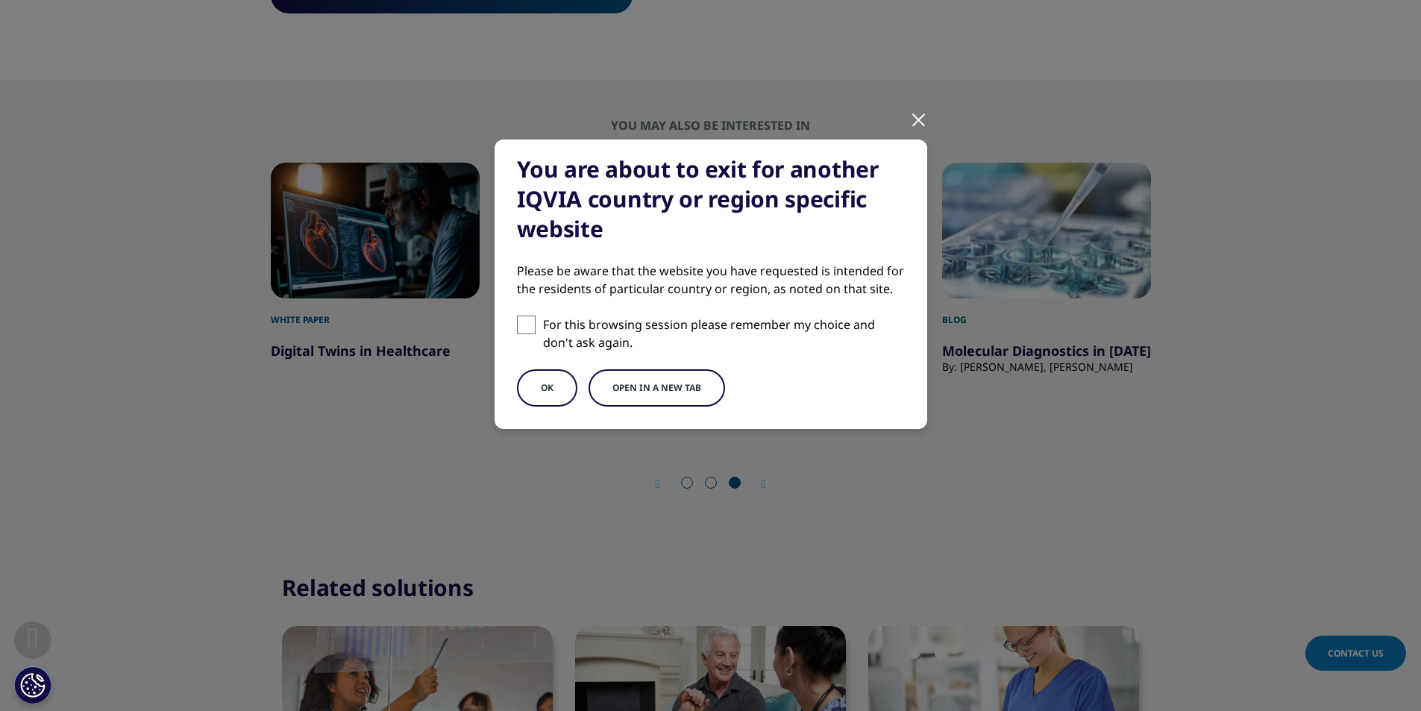
click at [649, 393] on button "Open in a new tab" at bounding box center [656, 387] width 136 height 37
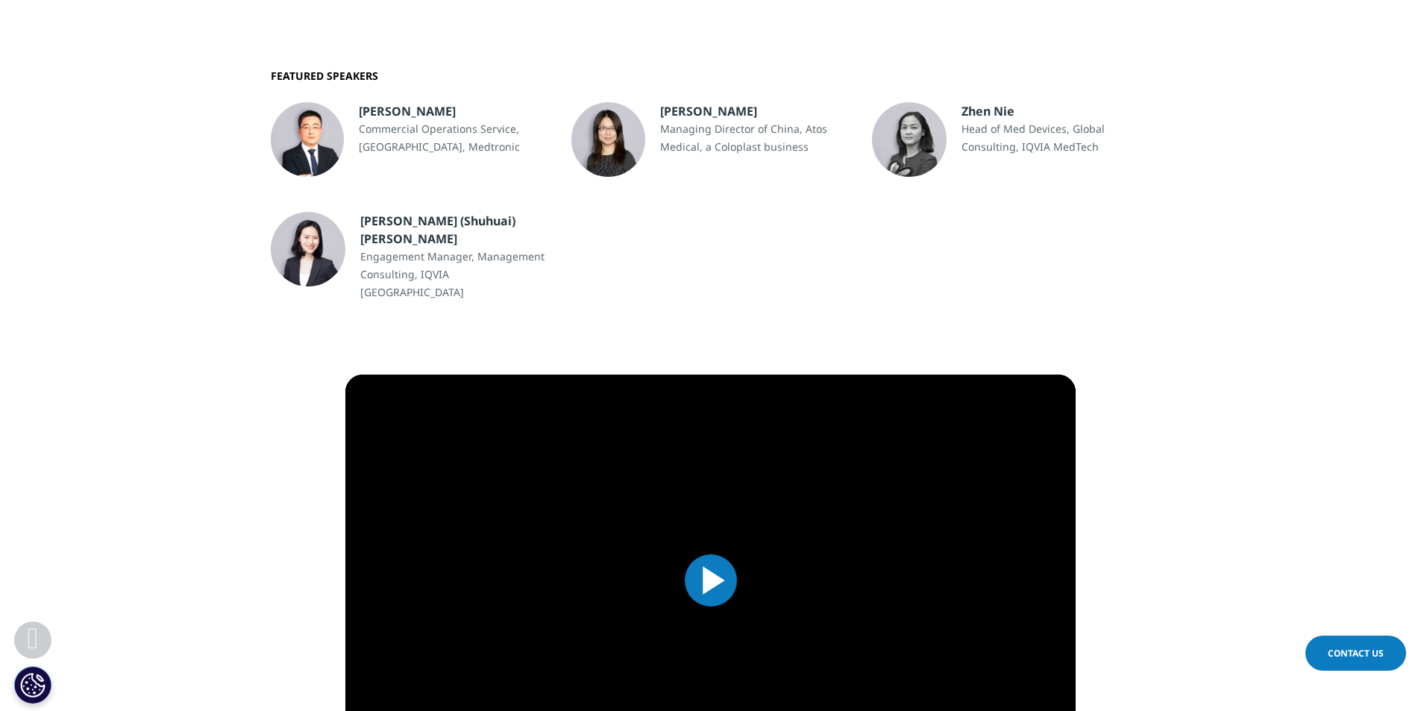
scroll to position [1119, 0]
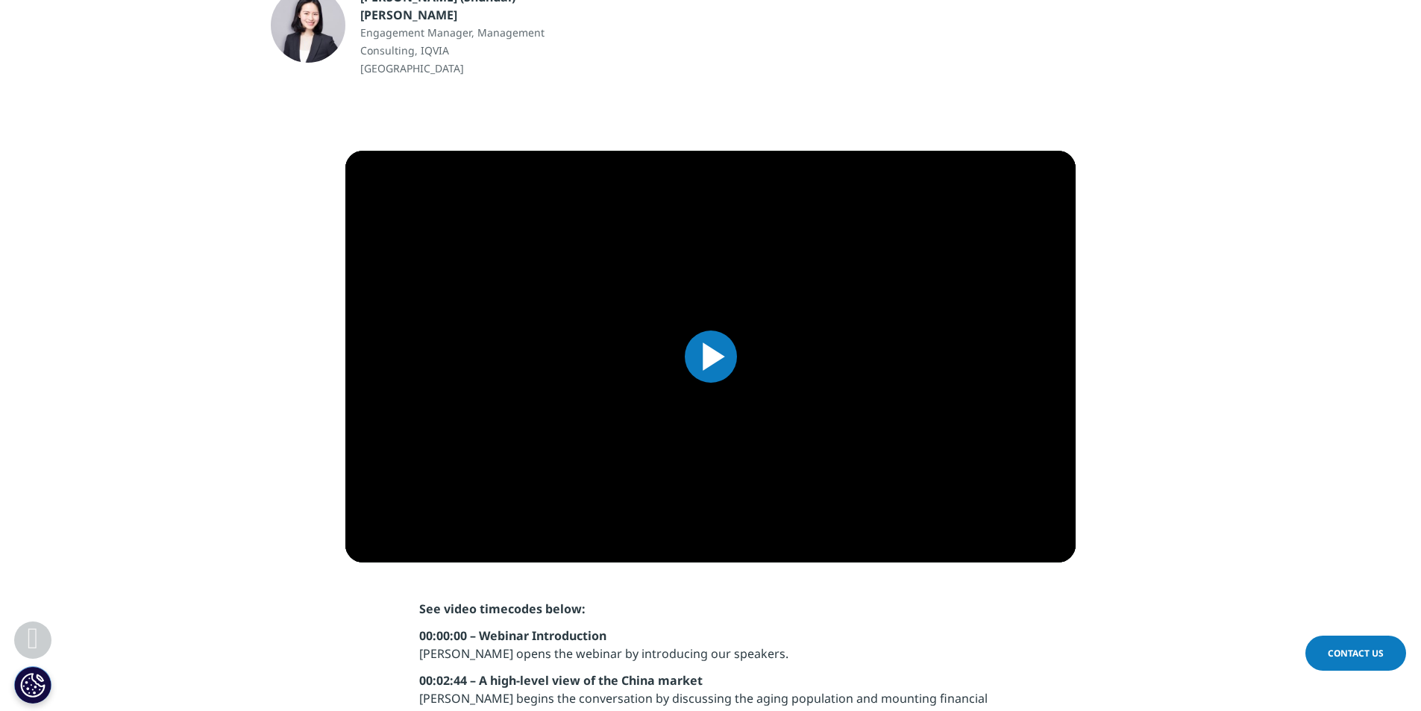
click at [711, 356] on span "Video Player" at bounding box center [711, 356] width 0 height 0
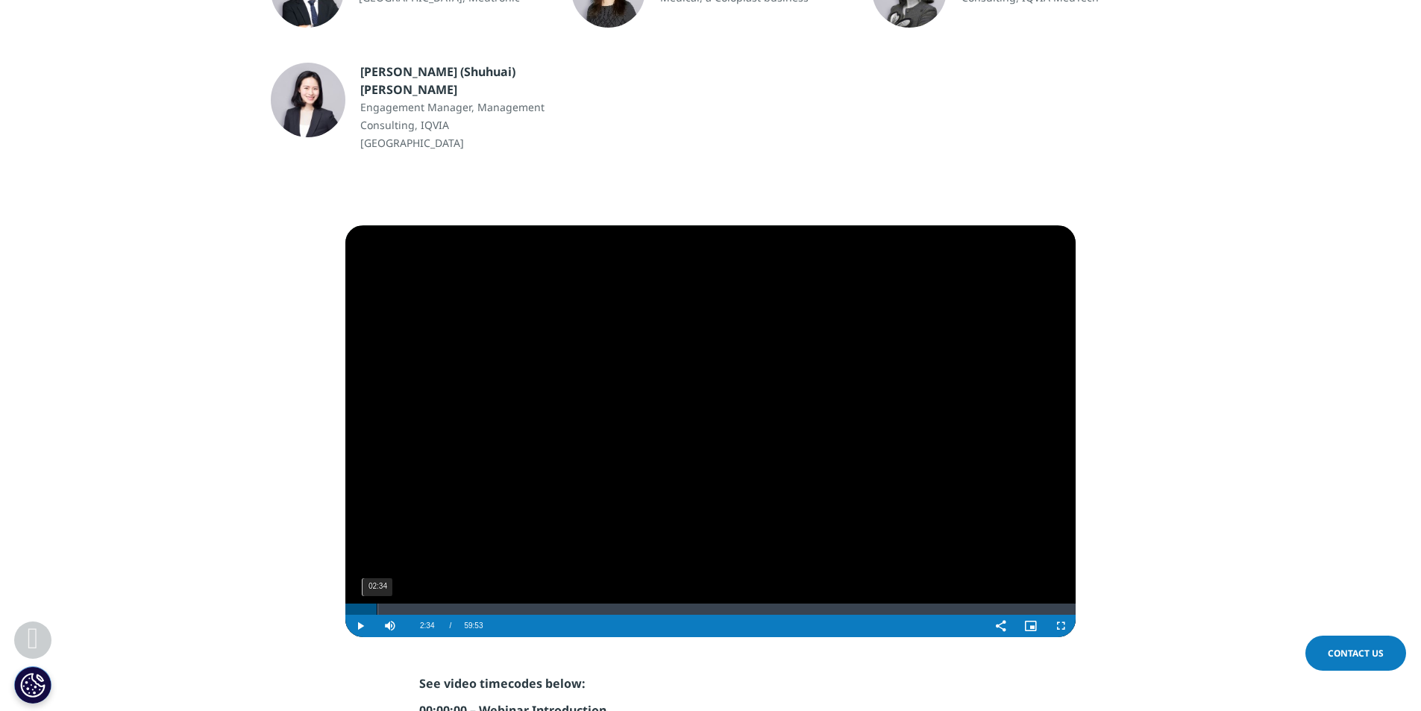
click at [377, 603] on div "02:34" at bounding box center [377, 608] width 1 height 11
click at [387, 603] on div "03:25" at bounding box center [387, 608] width 1 height 11
click at [405, 603] on div "04:53" at bounding box center [405, 608] width 1 height 11
click at [611, 603] on div "21:46" at bounding box center [611, 608] width 1 height 11
click at [671, 603] on div "26:44" at bounding box center [671, 608] width 1 height 11
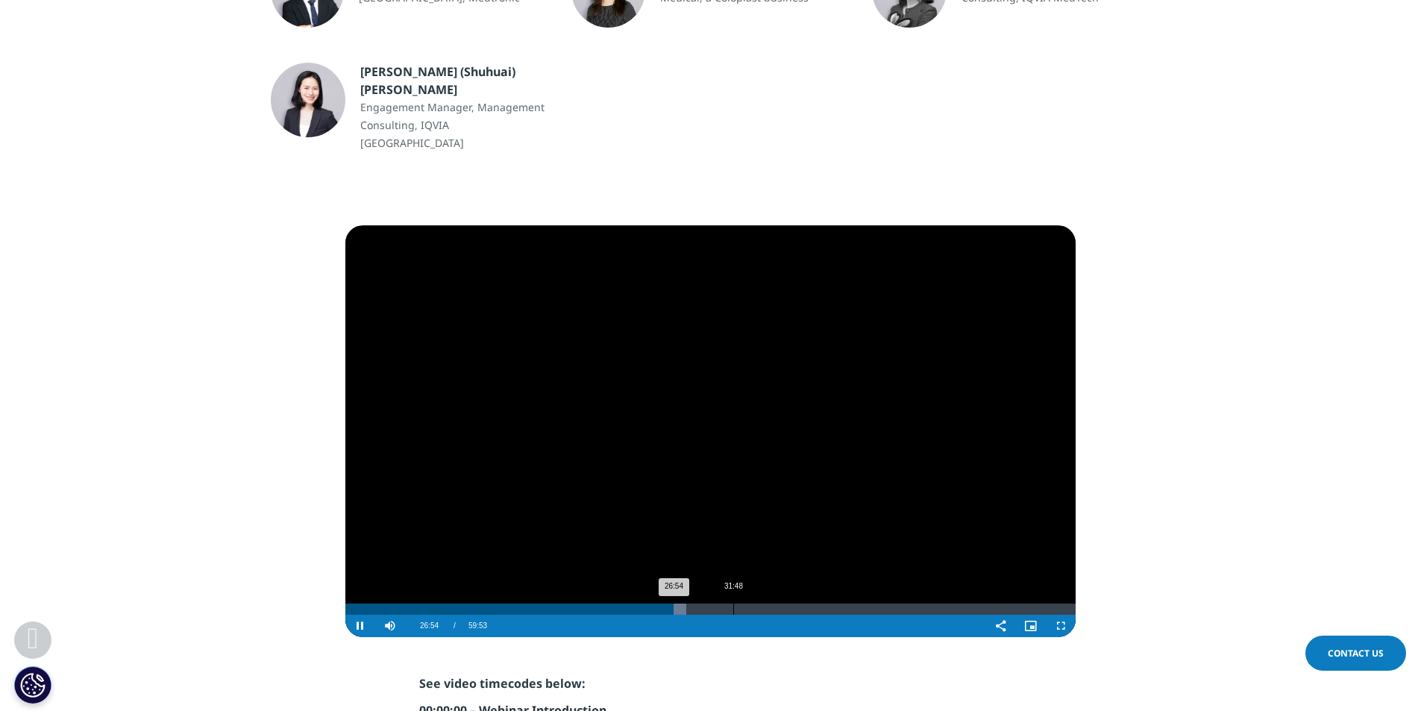
click at [733, 603] on div "31:48" at bounding box center [733, 608] width 1 height 11
click at [802, 603] on div "37:30" at bounding box center [802, 608] width 1 height 11
click at [874, 603] on div "43:22" at bounding box center [874, 608] width 1 height 11
click at [946, 603] on div "49:14" at bounding box center [946, 608] width 1 height 11
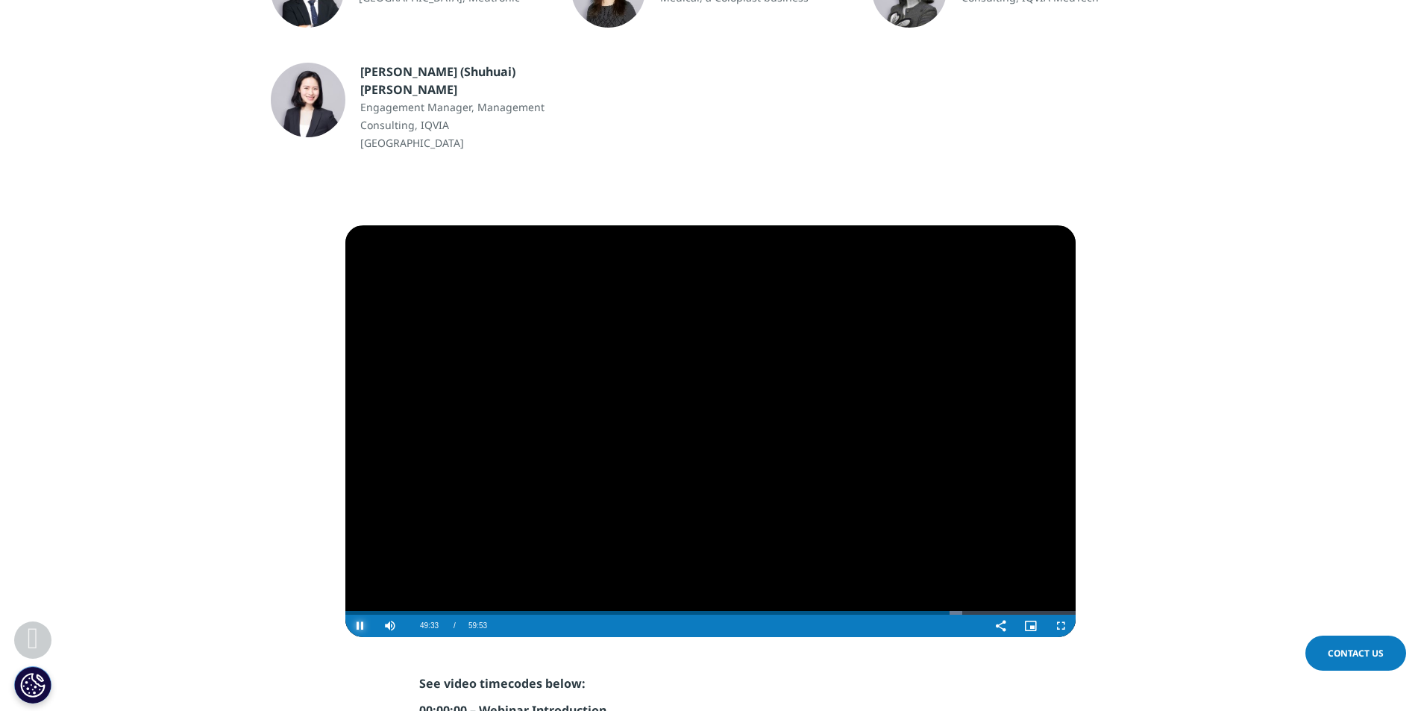
click at [364, 626] on span "Video Player" at bounding box center [360, 626] width 30 height 0
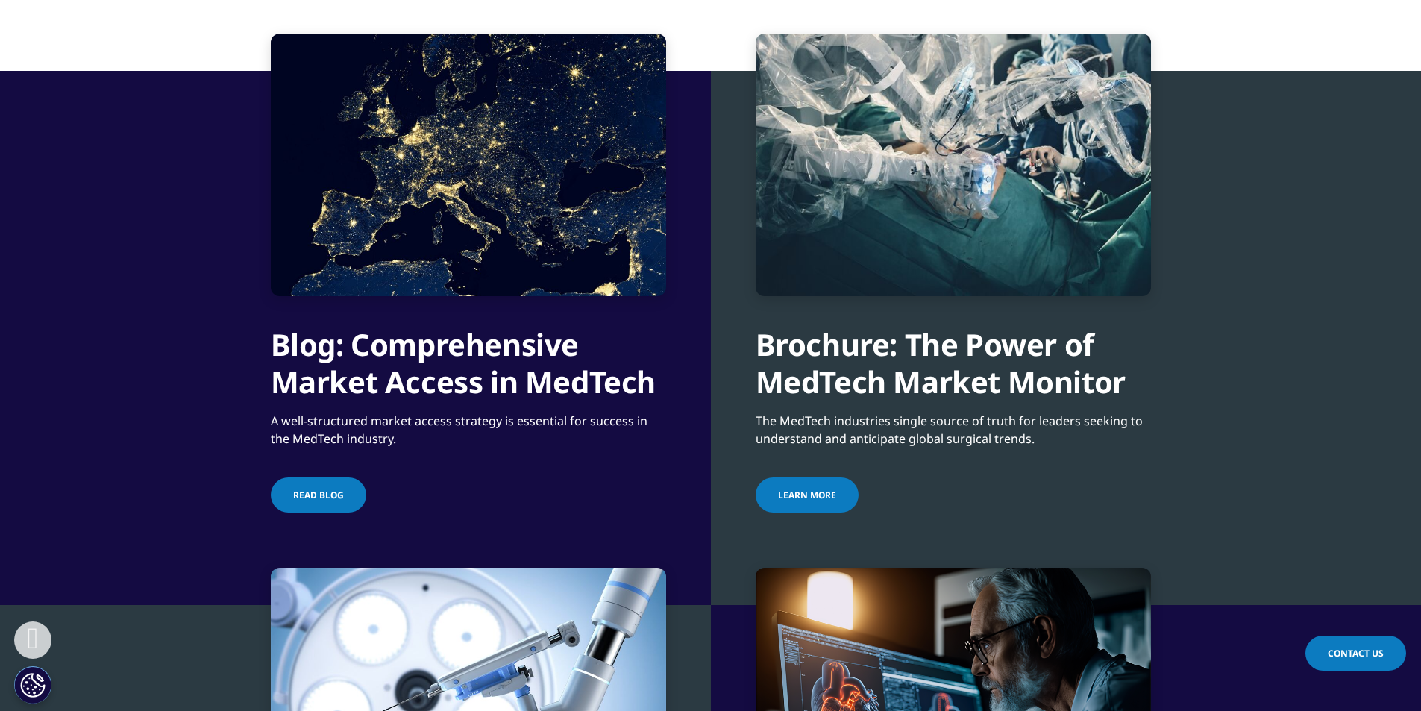
scroll to position [2535, 0]
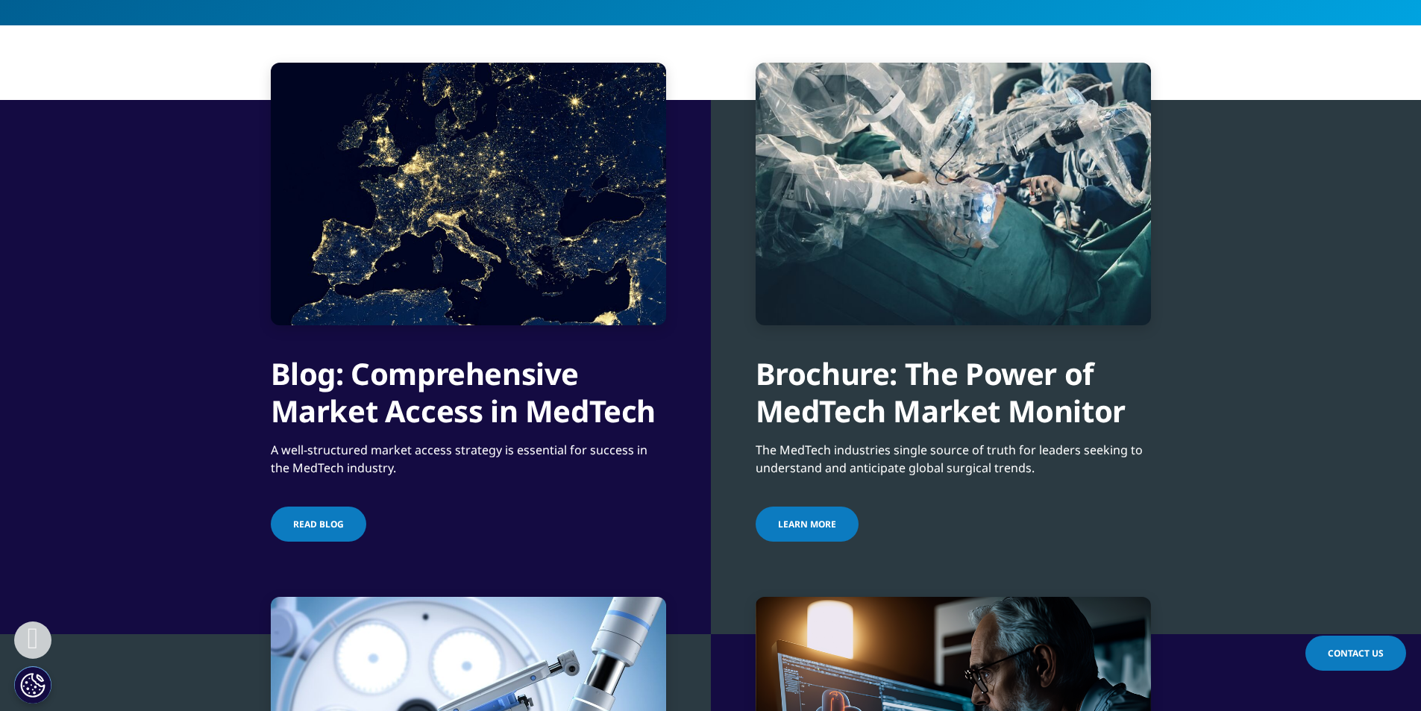
click at [817, 518] on span "Learn More" at bounding box center [807, 524] width 58 height 13
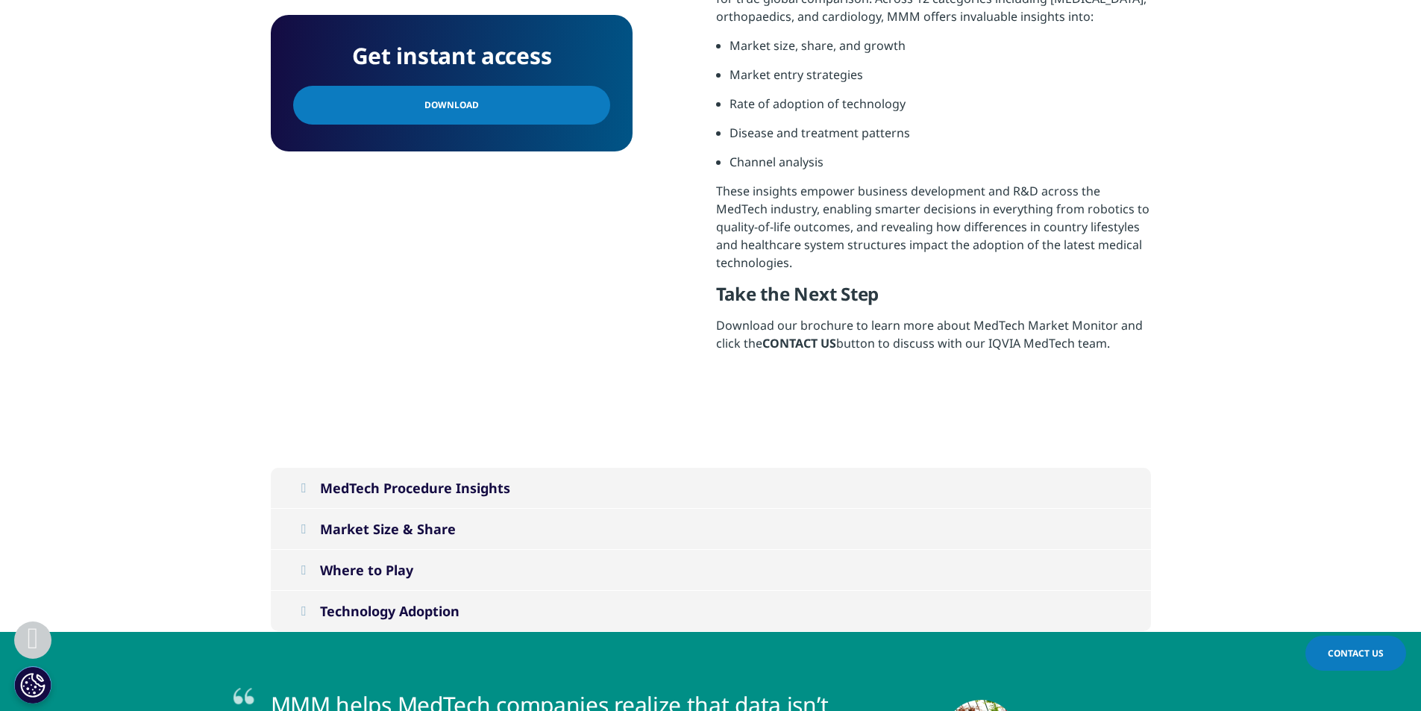
scroll to position [895, 0]
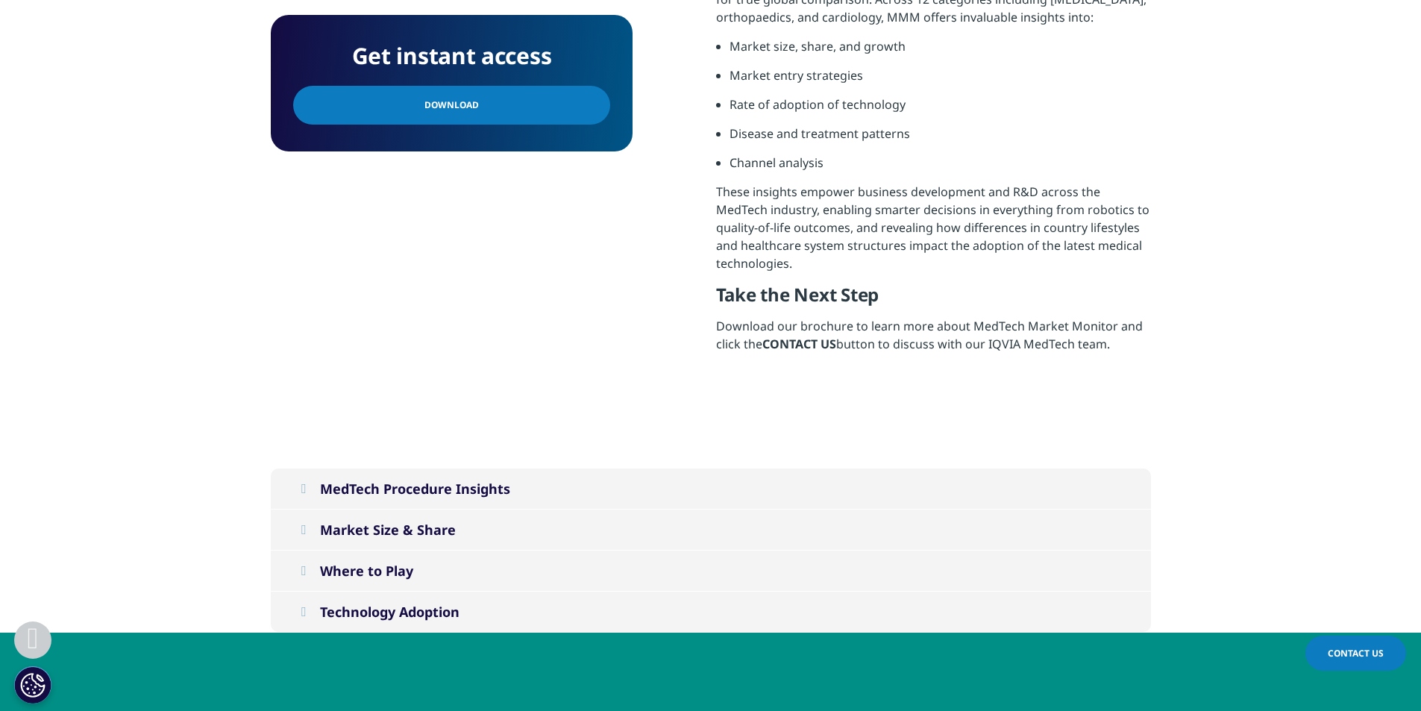
click at [391, 486] on div "MedTech Procedure Insights" at bounding box center [415, 488] width 190 height 18
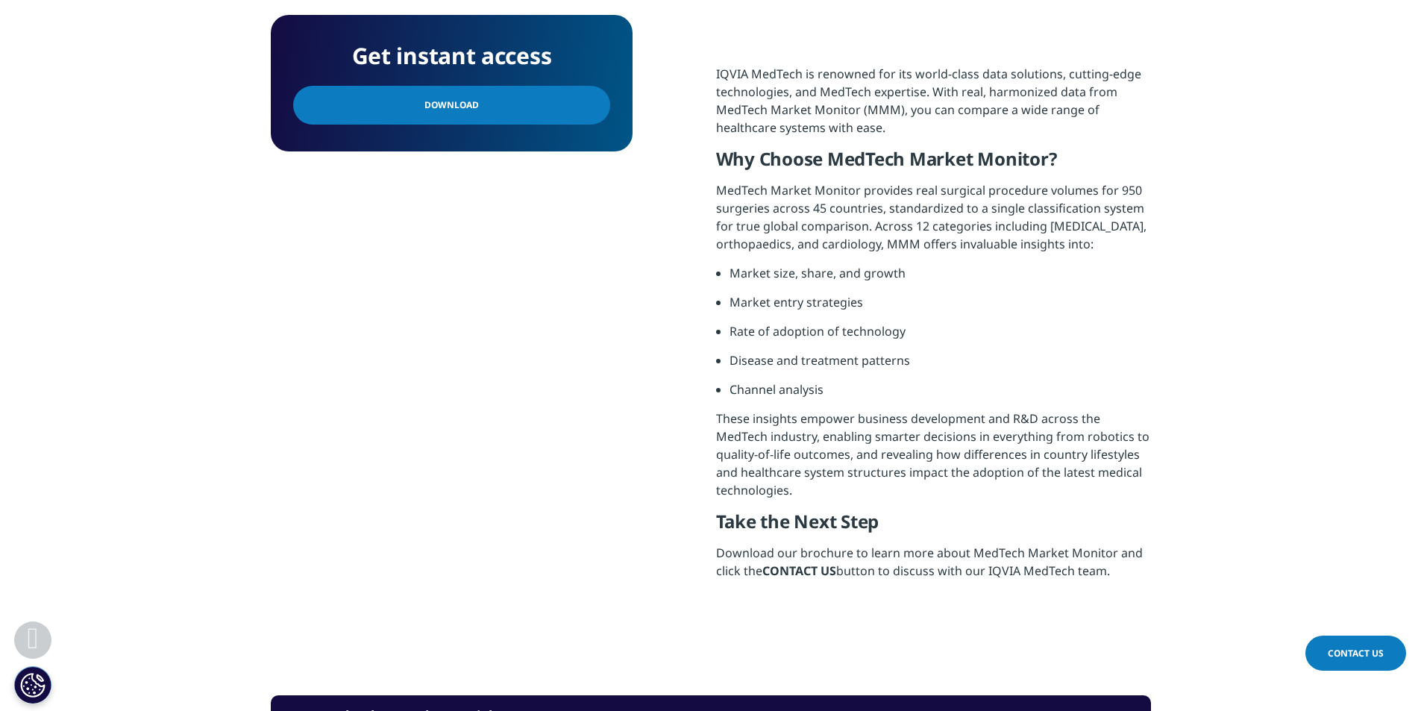
scroll to position [373, 0]
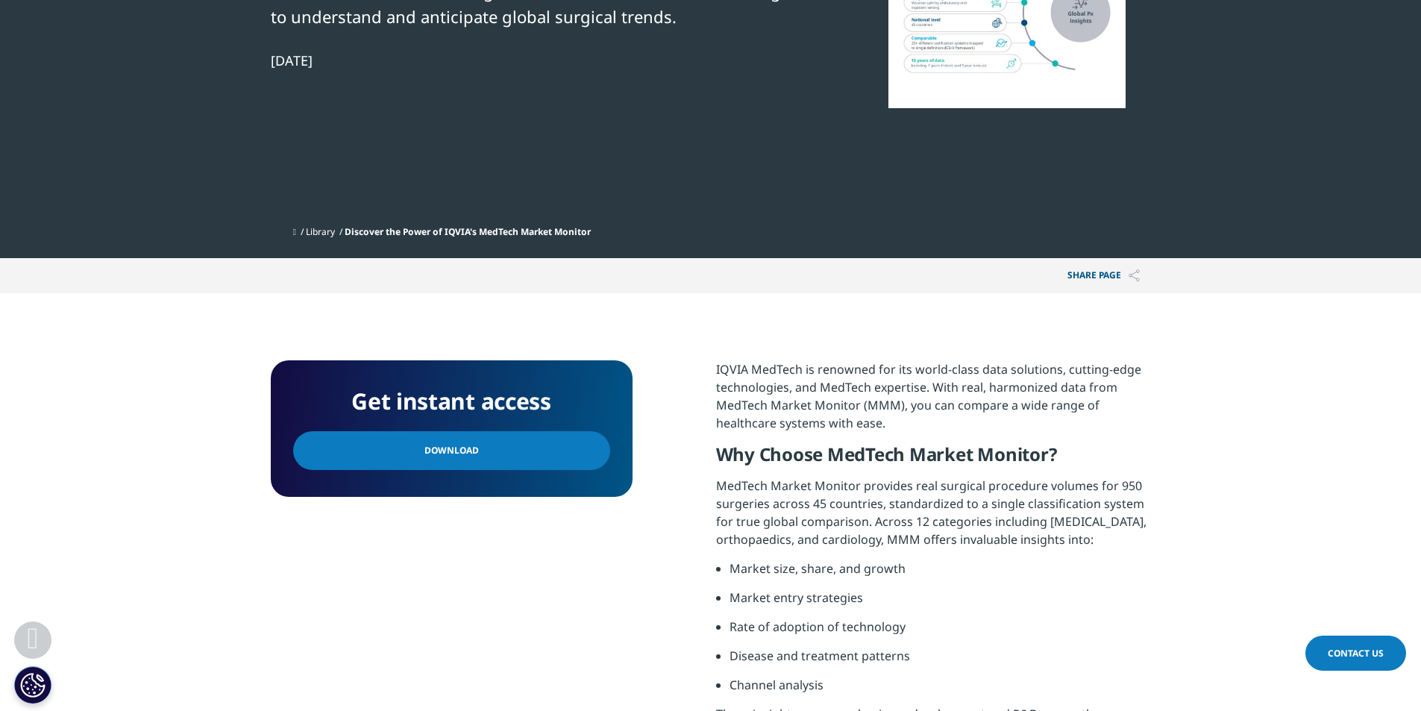
click at [386, 450] on link "Download" at bounding box center [451, 450] width 317 height 39
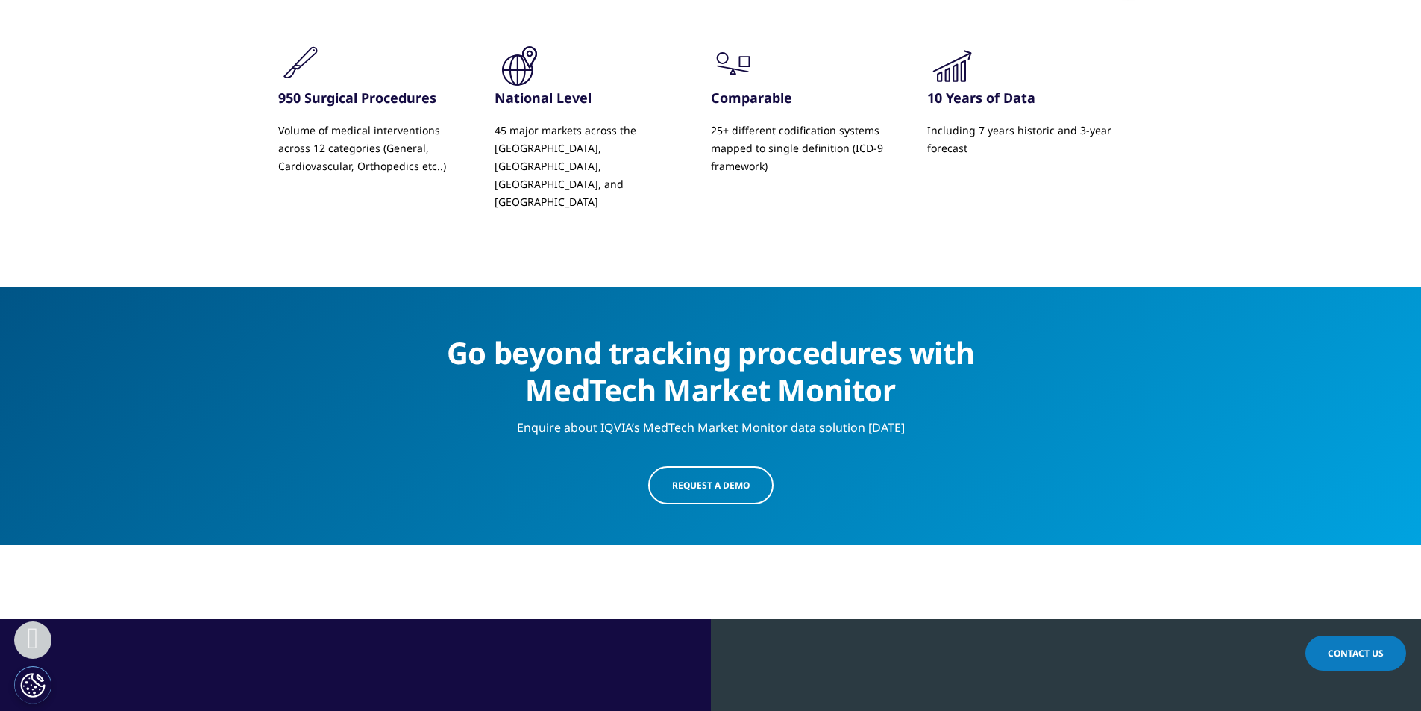
scroll to position [2088, 0]
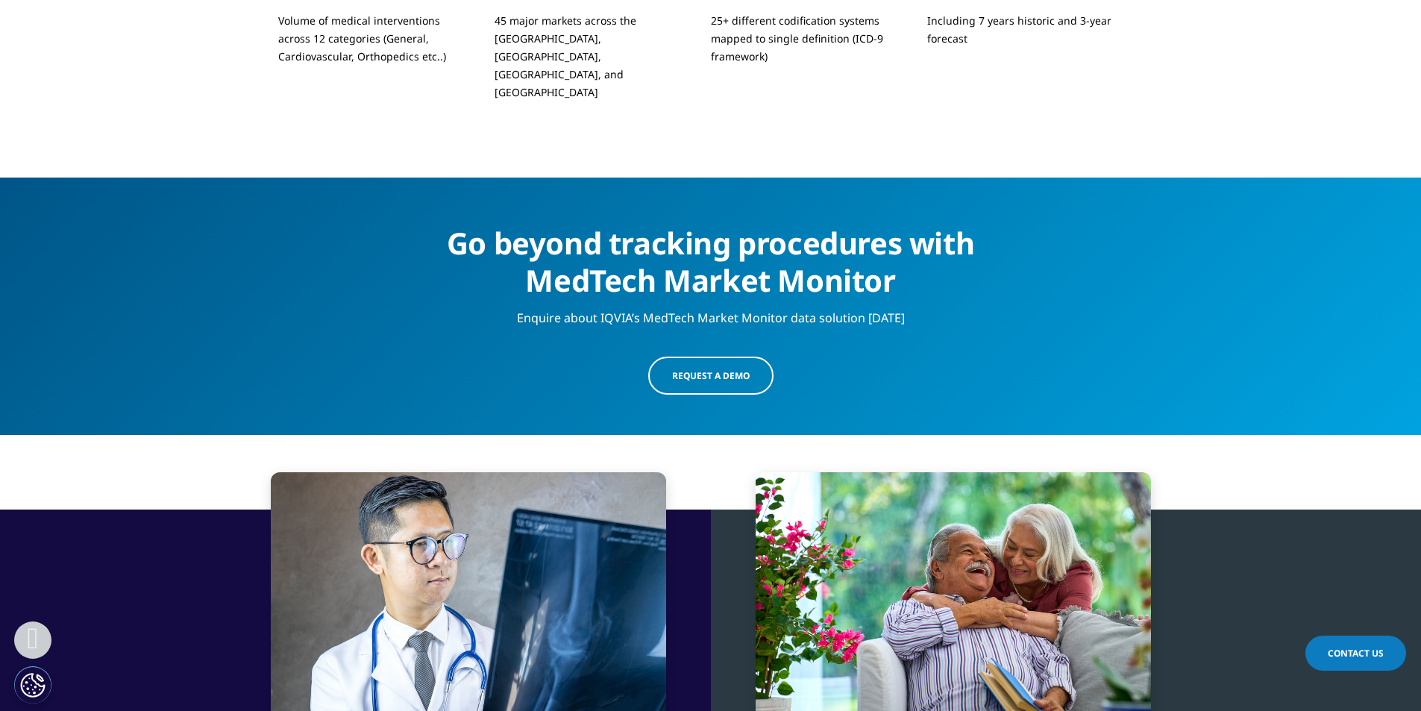
click at [670, 356] on link "Request a demo" at bounding box center [710, 375] width 125 height 38
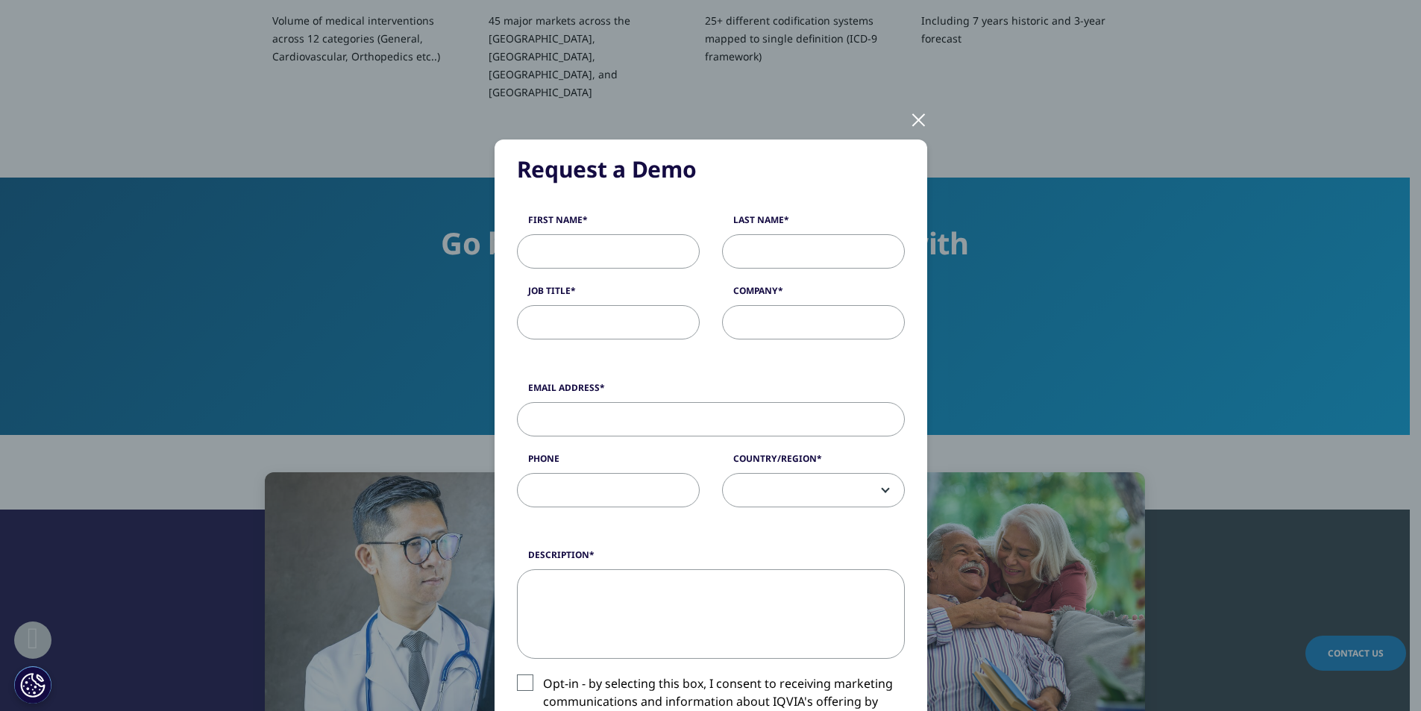
click at [913, 113] on div at bounding box center [918, 118] width 17 height 41
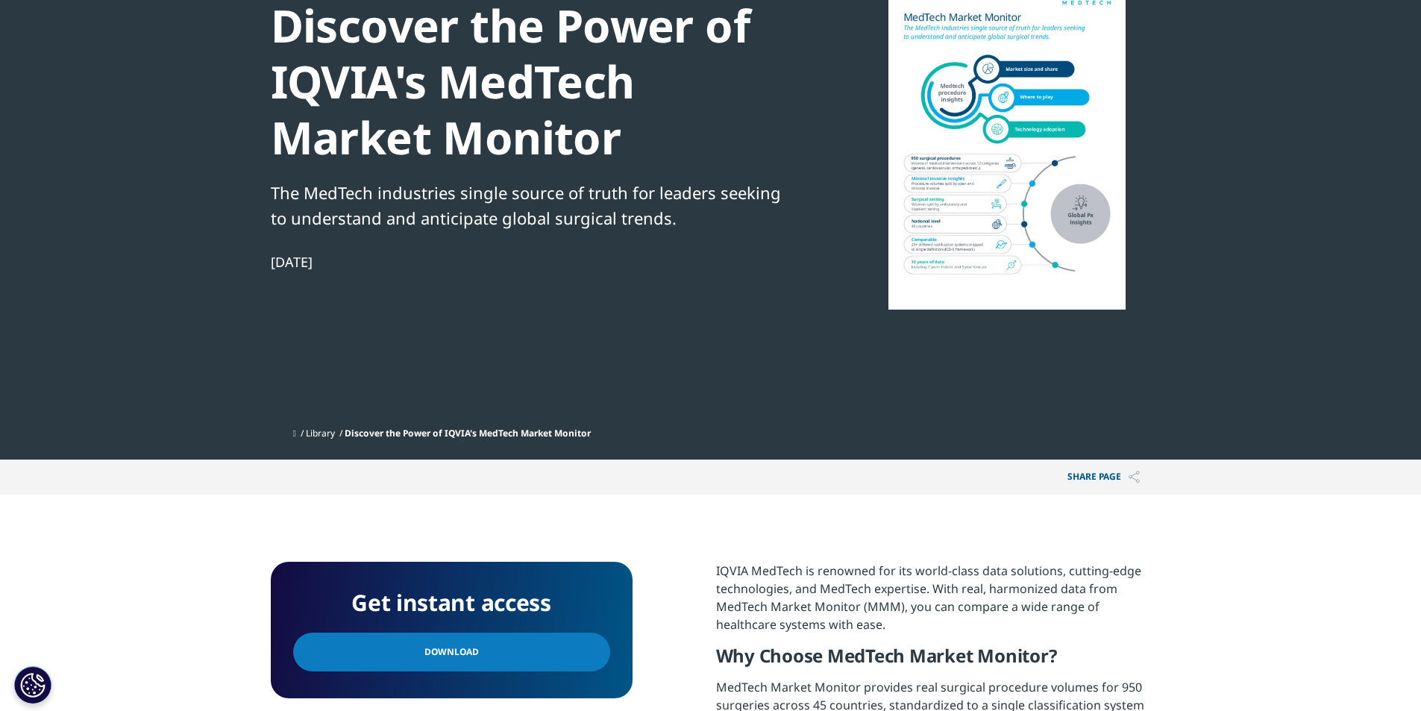
scroll to position [149, 0]
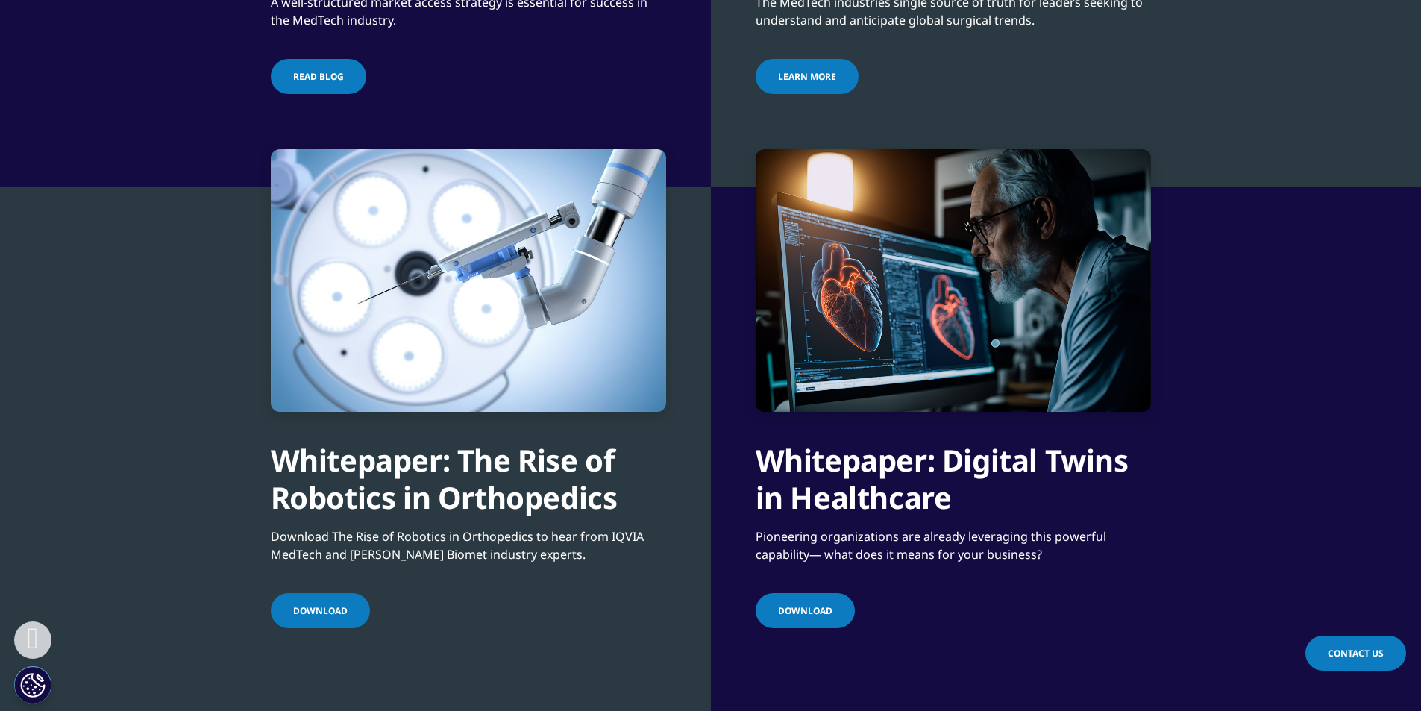
click at [308, 604] on span "Download" at bounding box center [320, 610] width 54 height 13
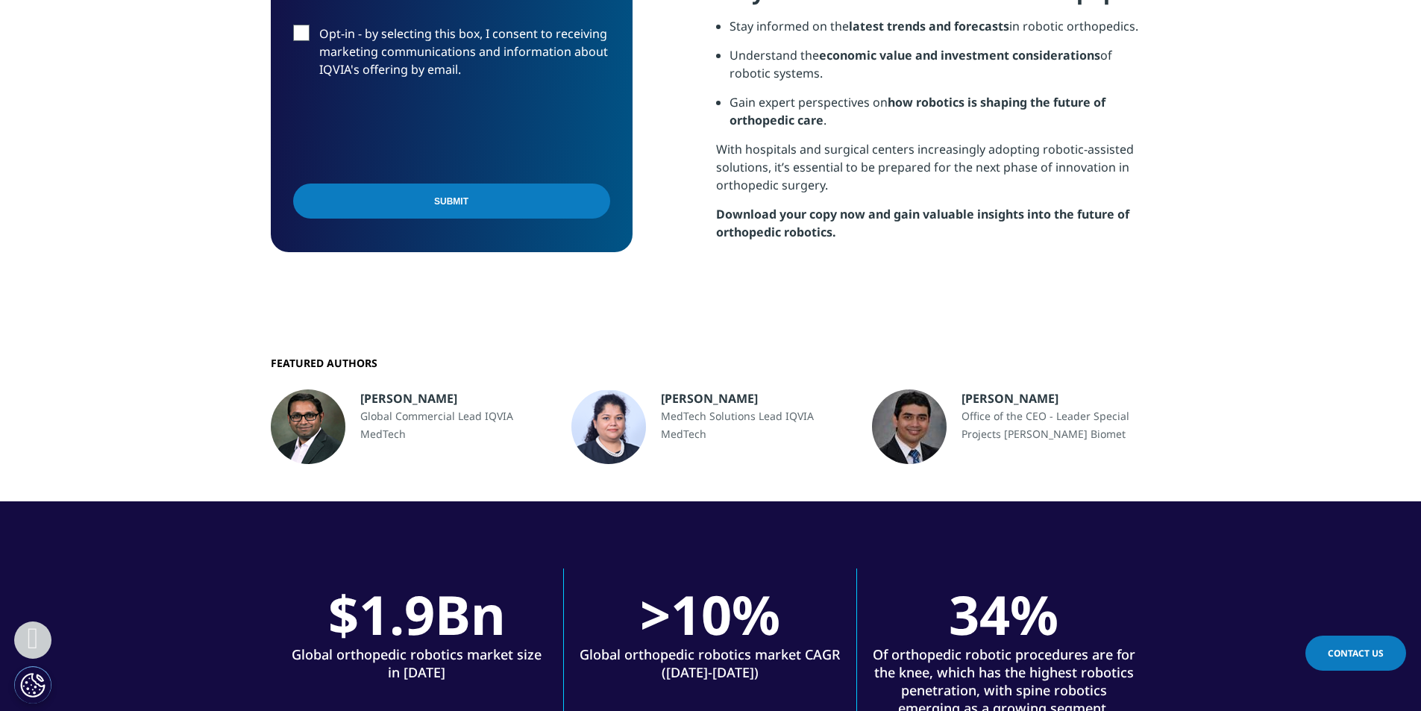
scroll to position [1044, 0]
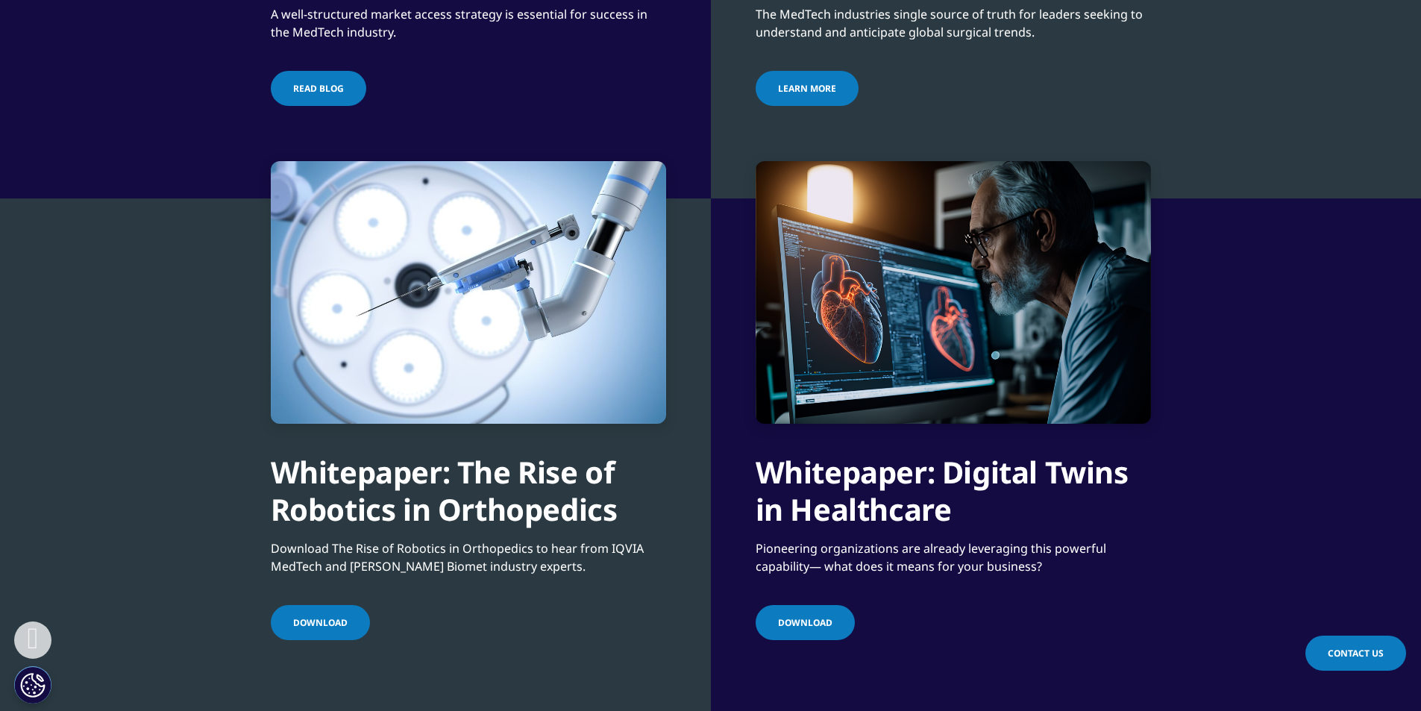
click at [811, 616] on span "Download" at bounding box center [805, 622] width 54 height 13
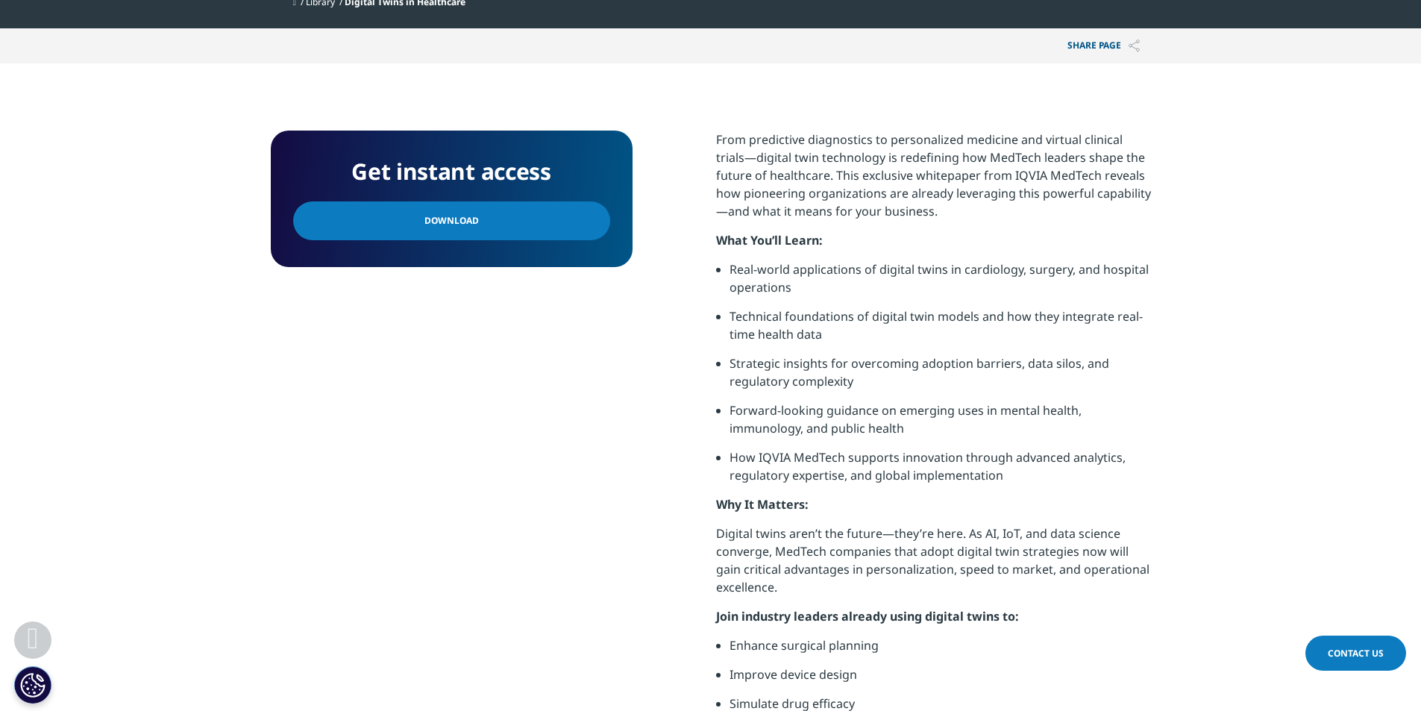
scroll to position [522, 0]
click at [509, 225] on link "Download" at bounding box center [451, 220] width 317 height 39
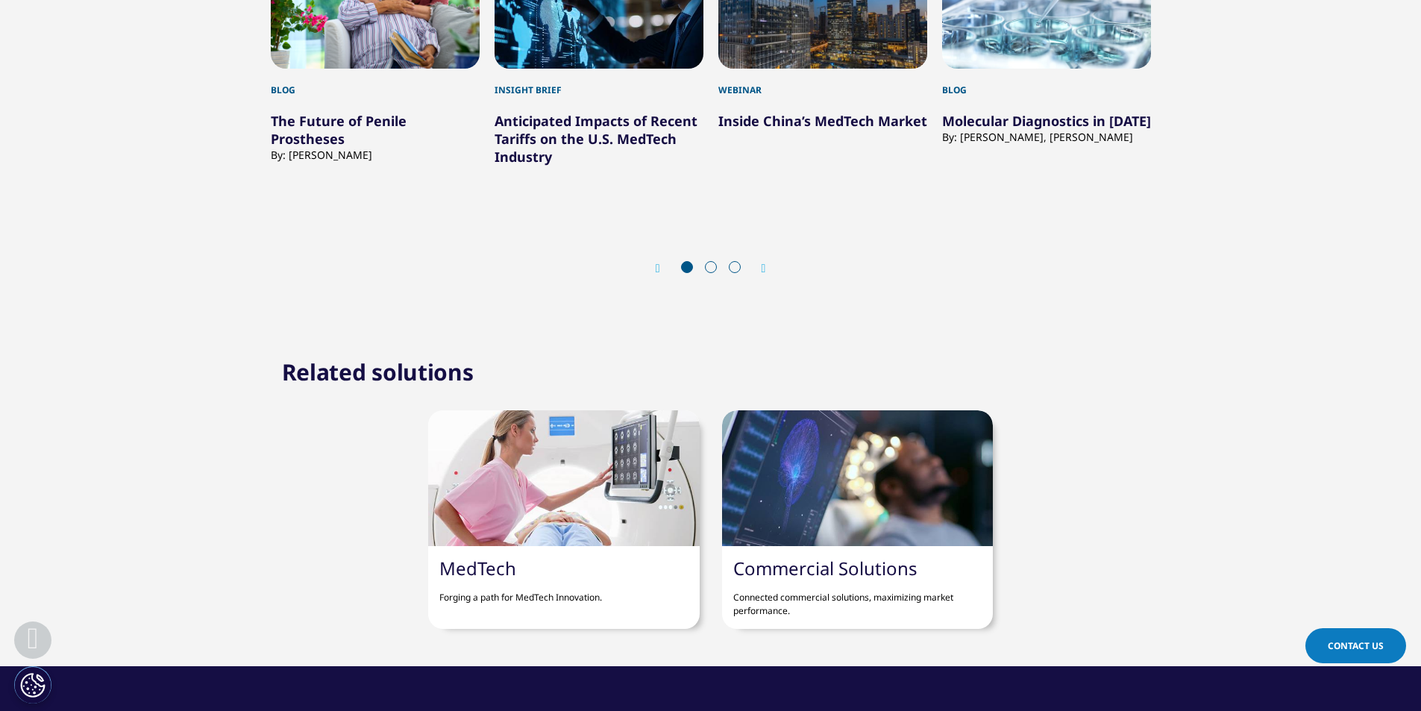
scroll to position [2163, 0]
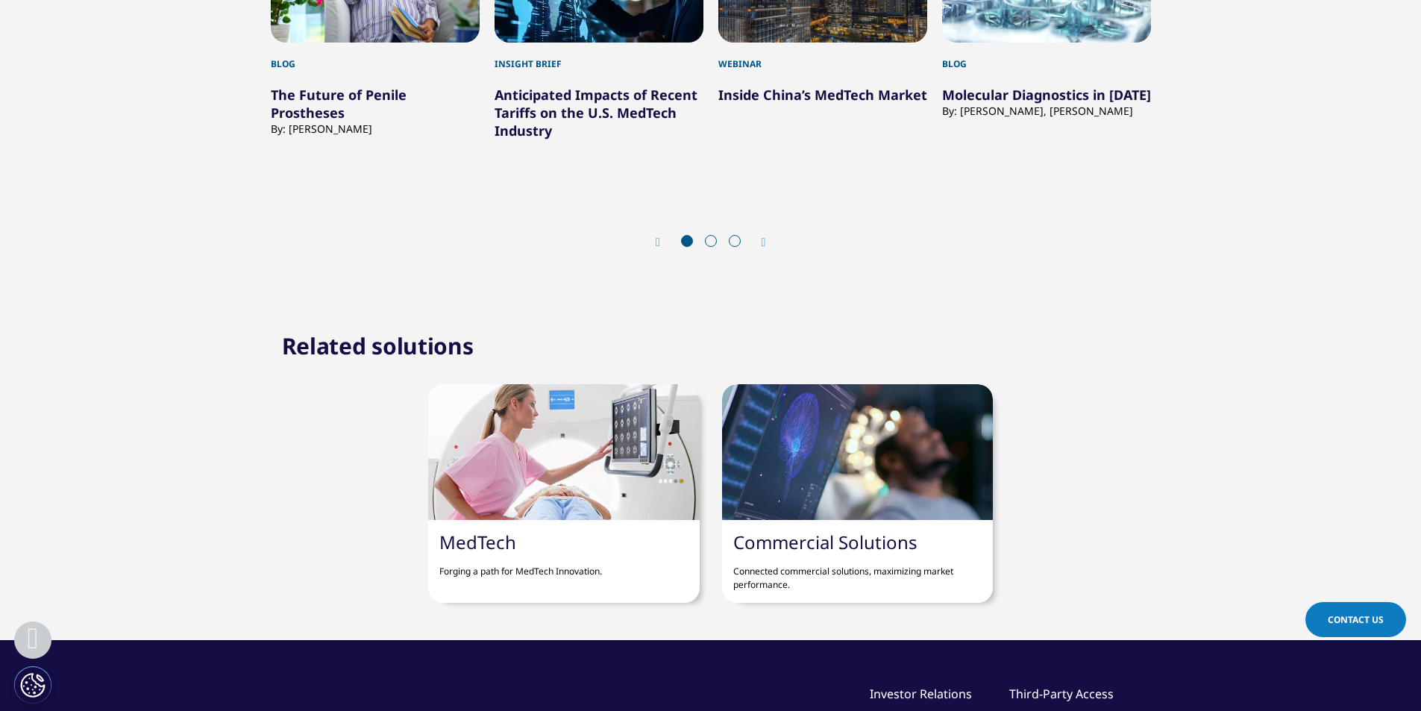
click at [766, 240] on icon "Next slide" at bounding box center [763, 242] width 4 height 12
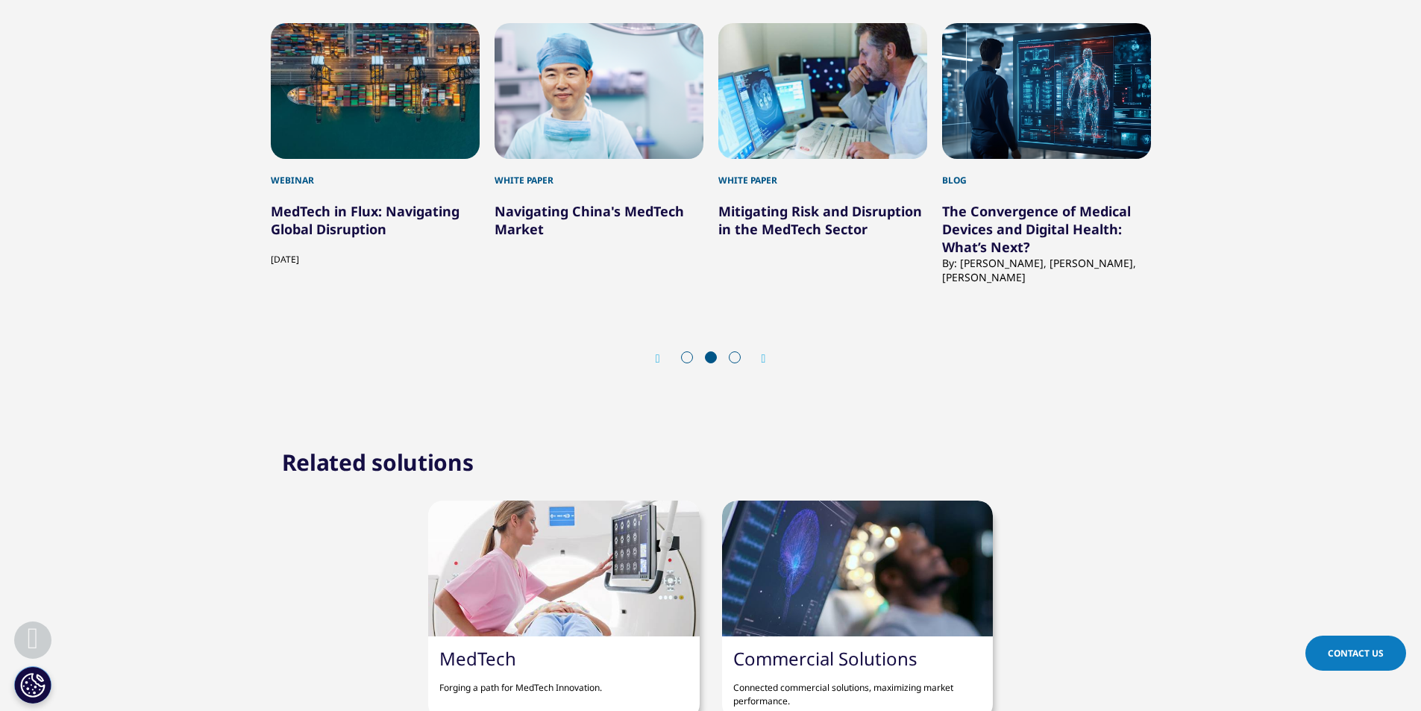
scroll to position [2013, 0]
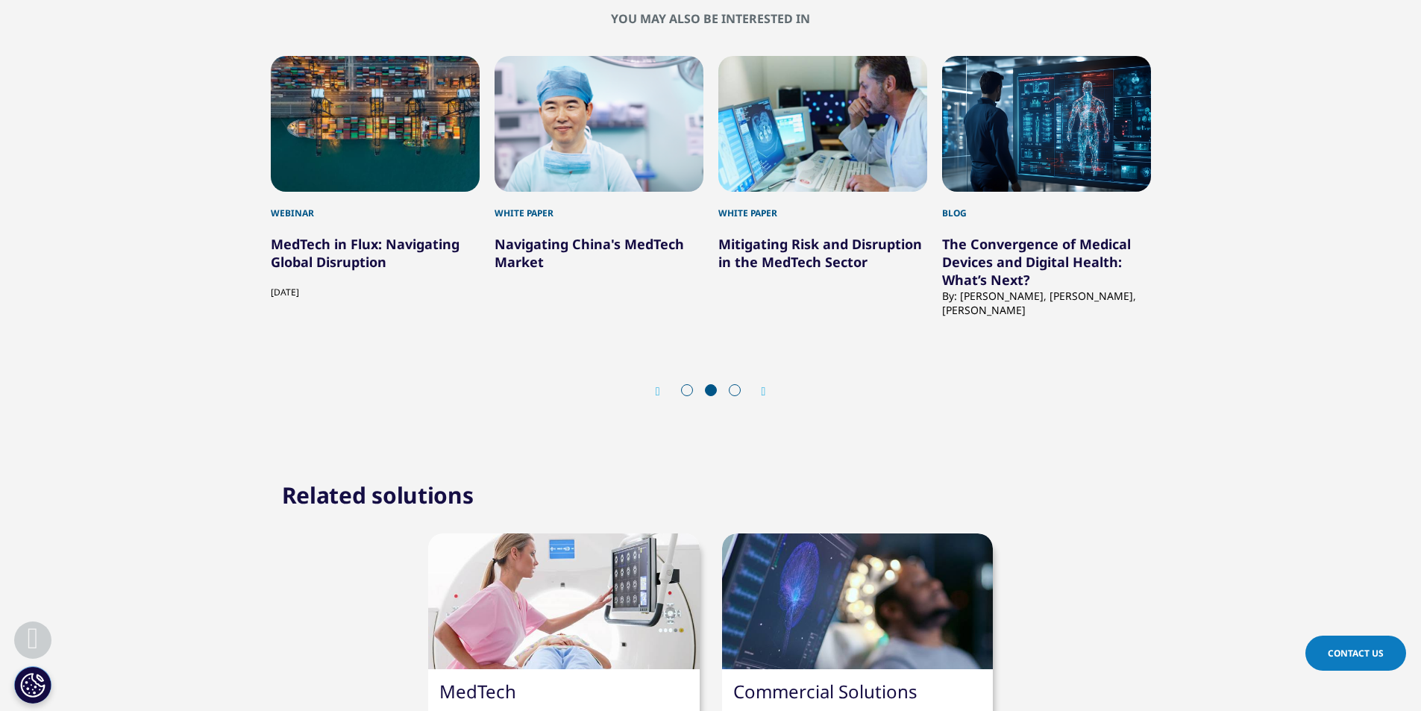
click at [961, 282] on link "The Convergence of Medical Devices and Digital Health: What’s Next?" at bounding box center [1036, 262] width 189 height 54
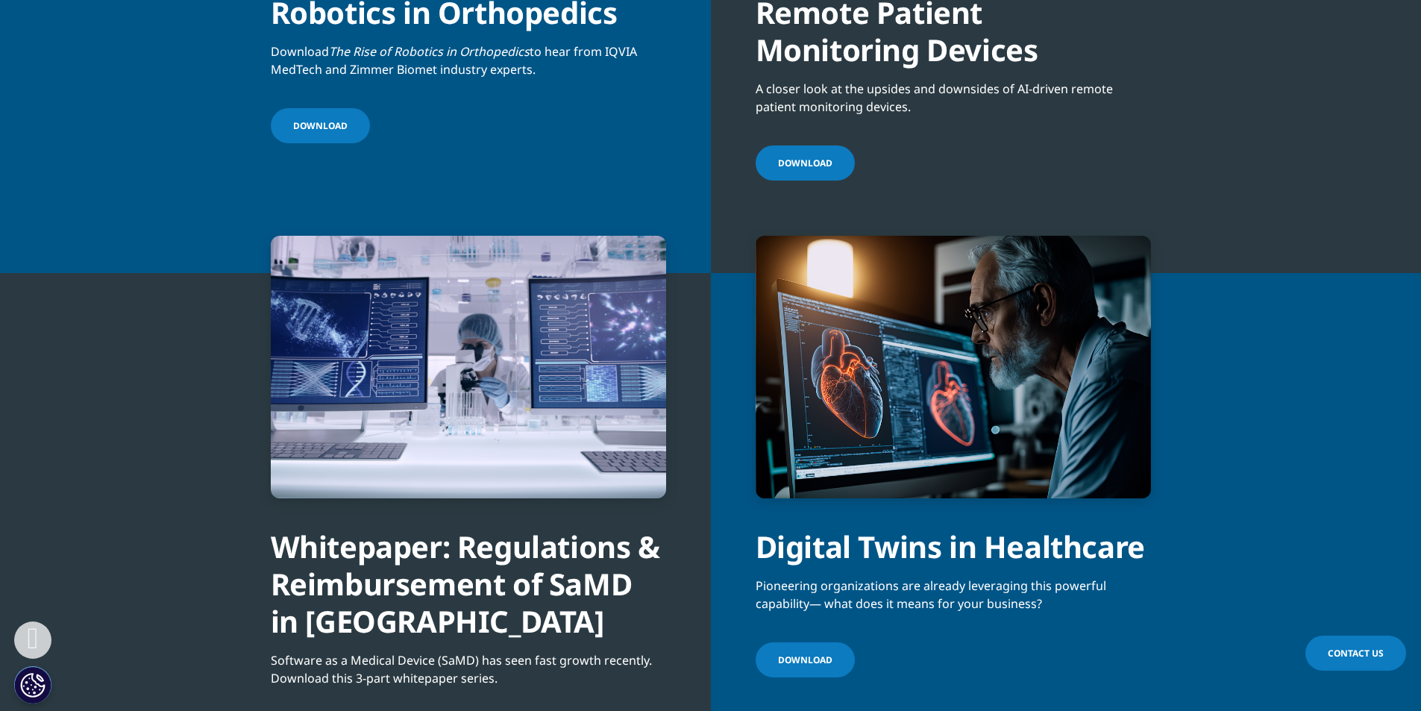
scroll to position [6338, 0]
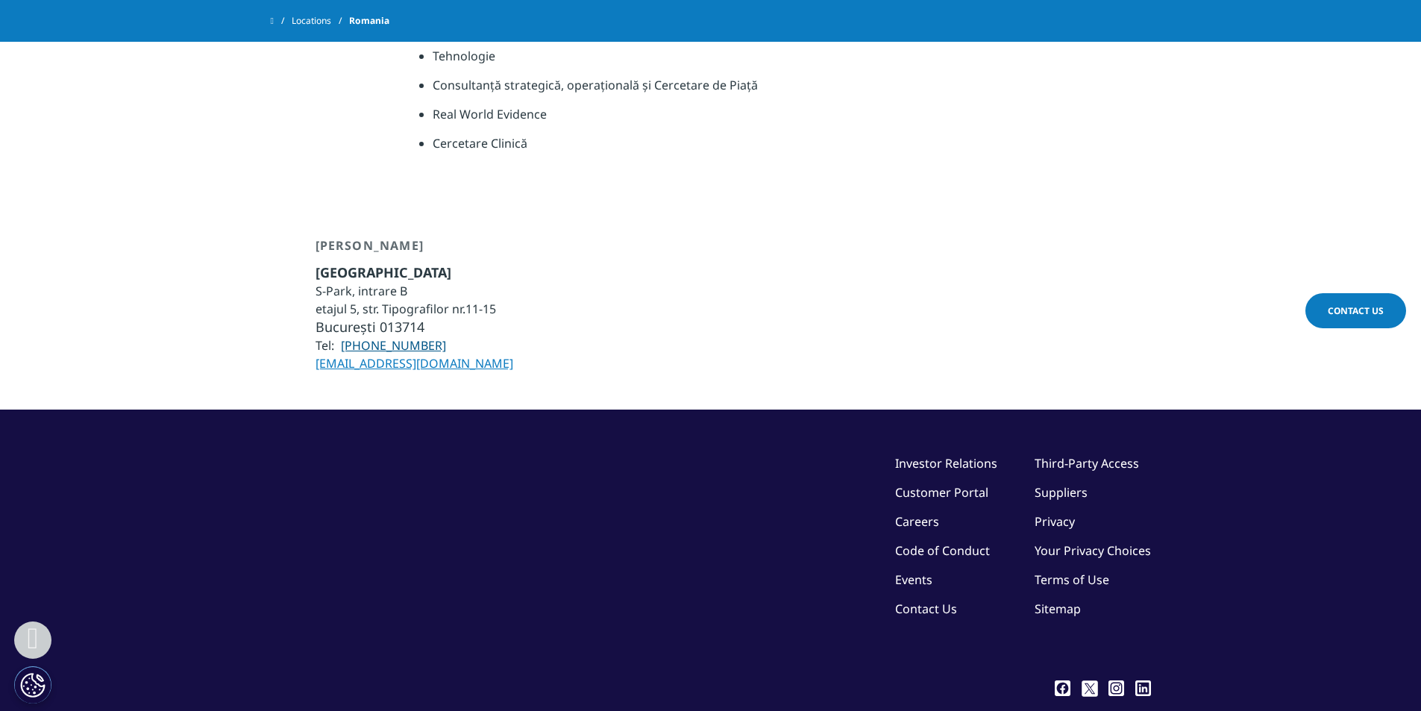
scroll to position [919, 0]
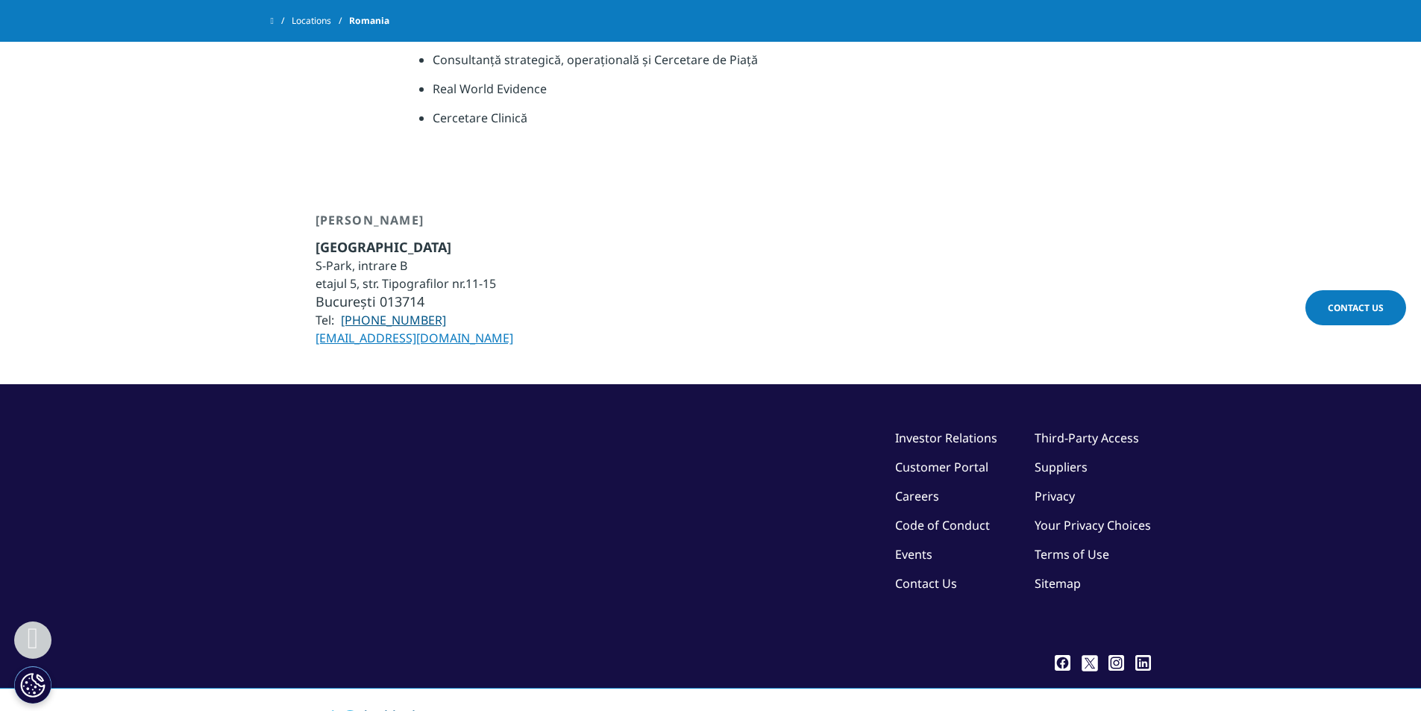
click at [1066, 655] on icon at bounding box center [1062, 663] width 16 height 16
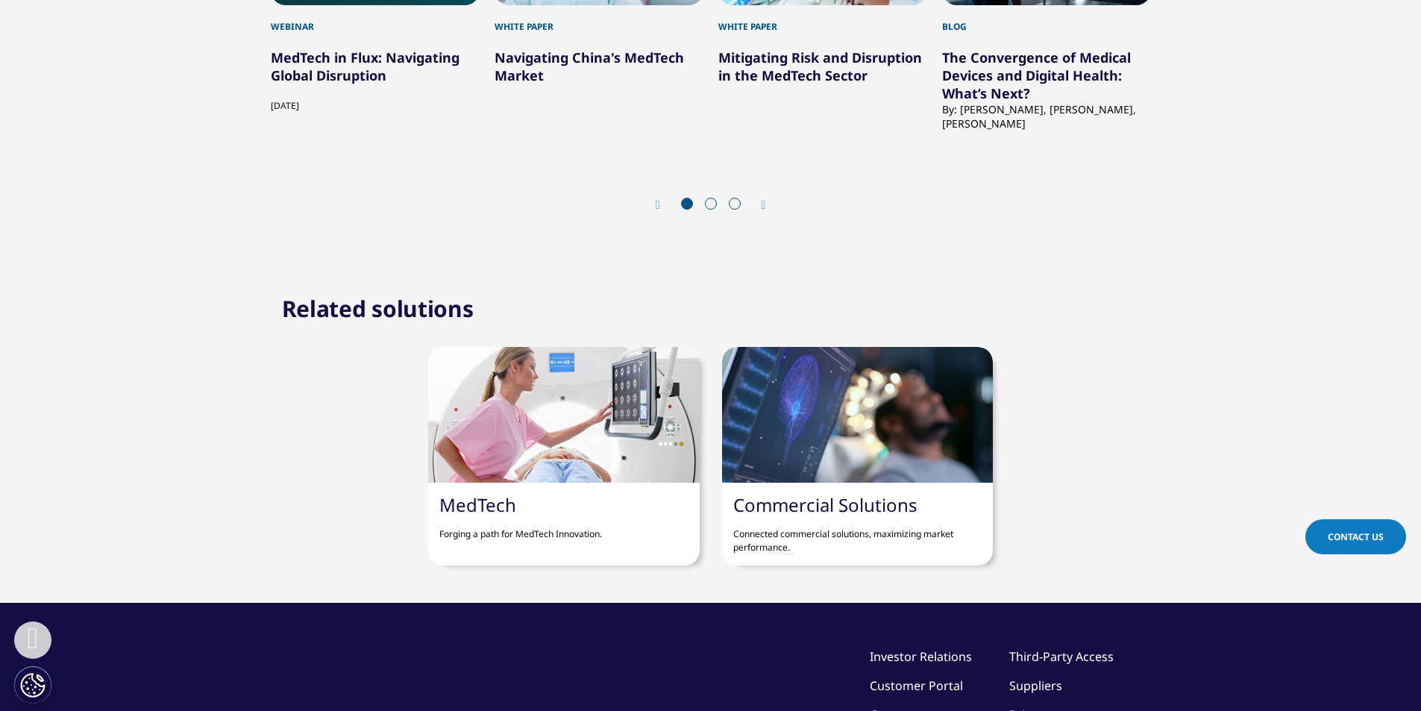
scroll to position [2237, 0]
